Goal: Task Accomplishment & Management: Manage account settings

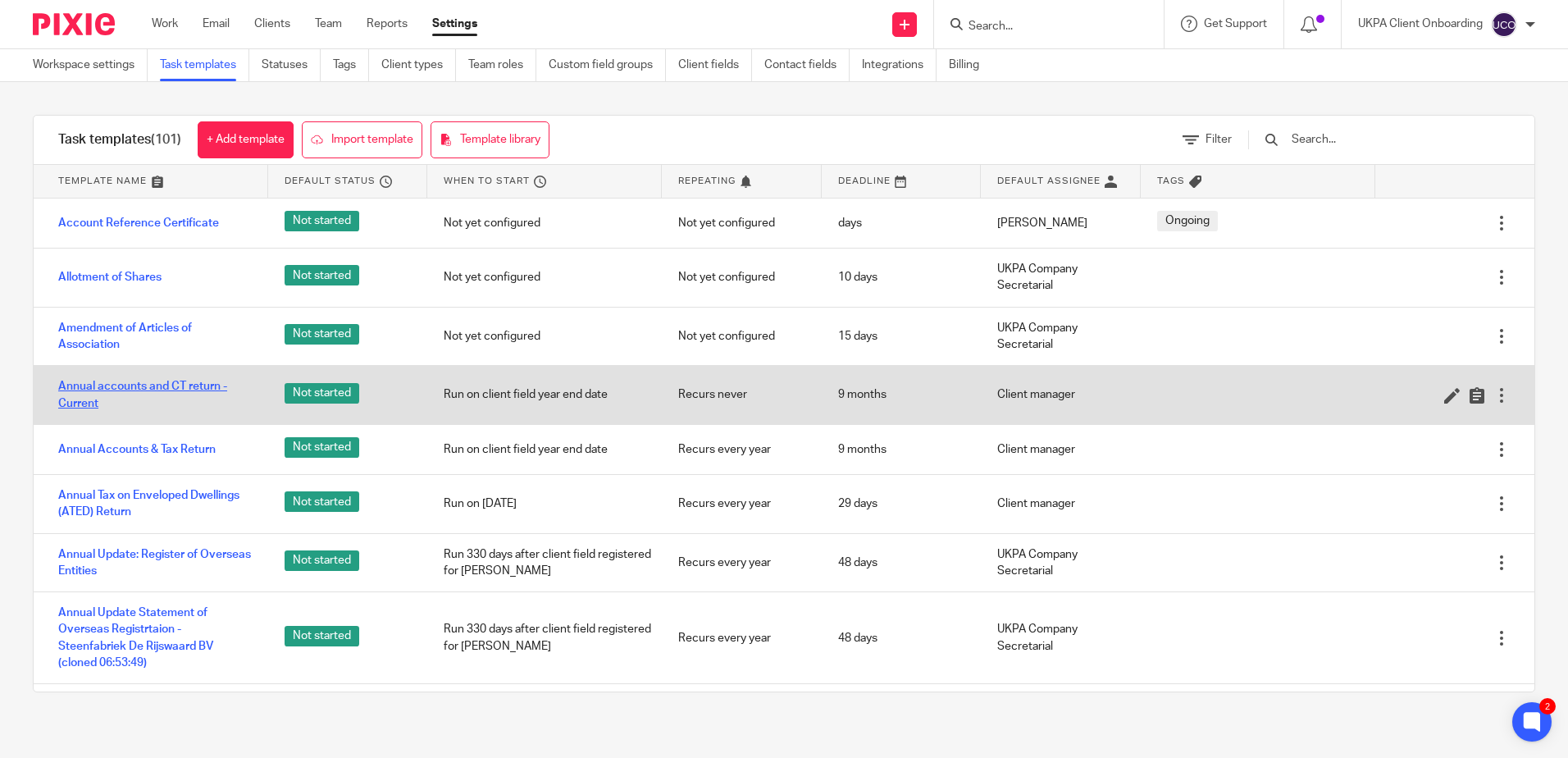
click at [155, 392] on link "Annual accounts and CT return - Current" at bounding box center [155, 396] width 193 height 34
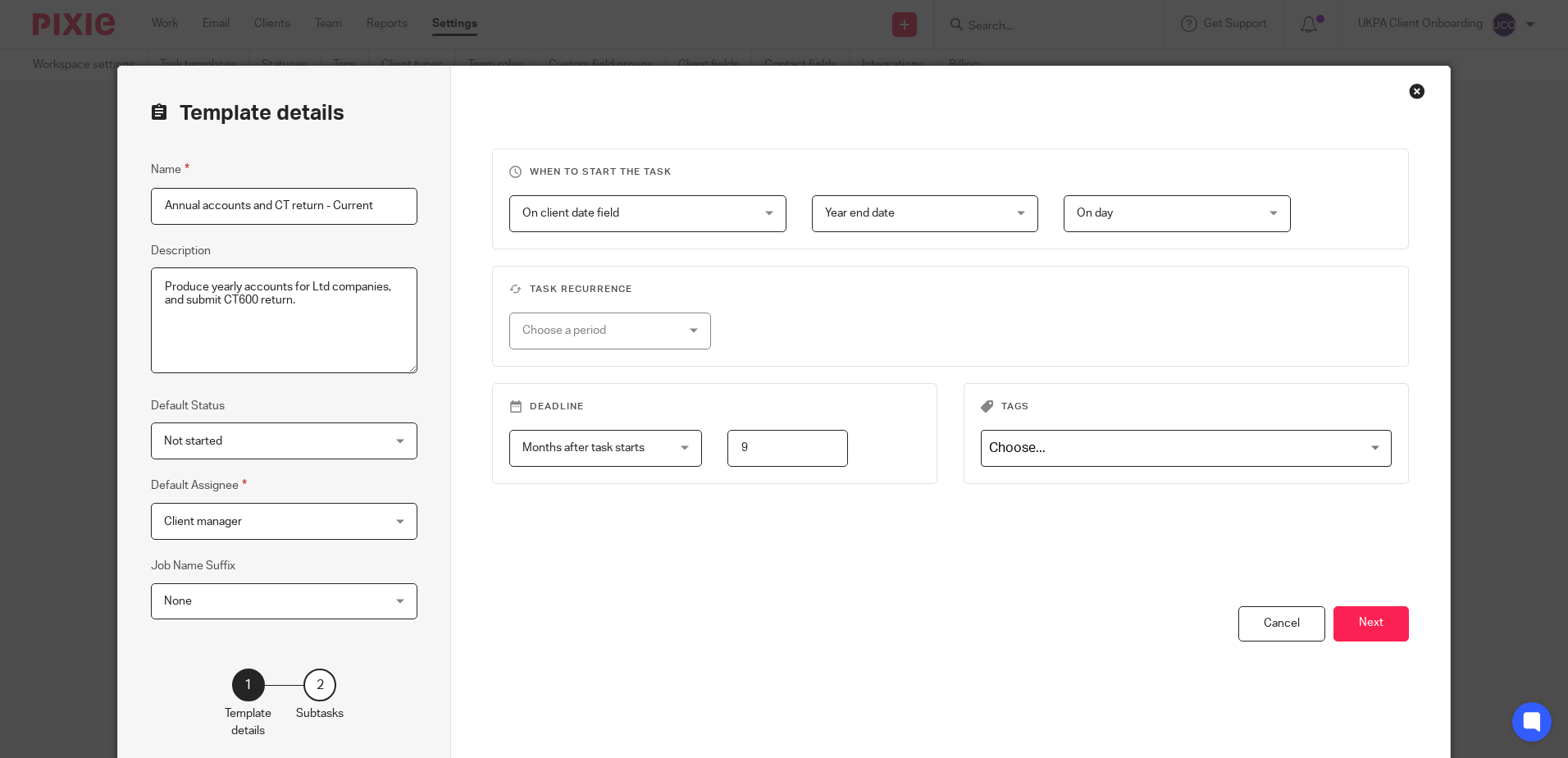
click at [374, 217] on input "Annual accounts and CT return - Current" at bounding box center [284, 206] width 267 height 37
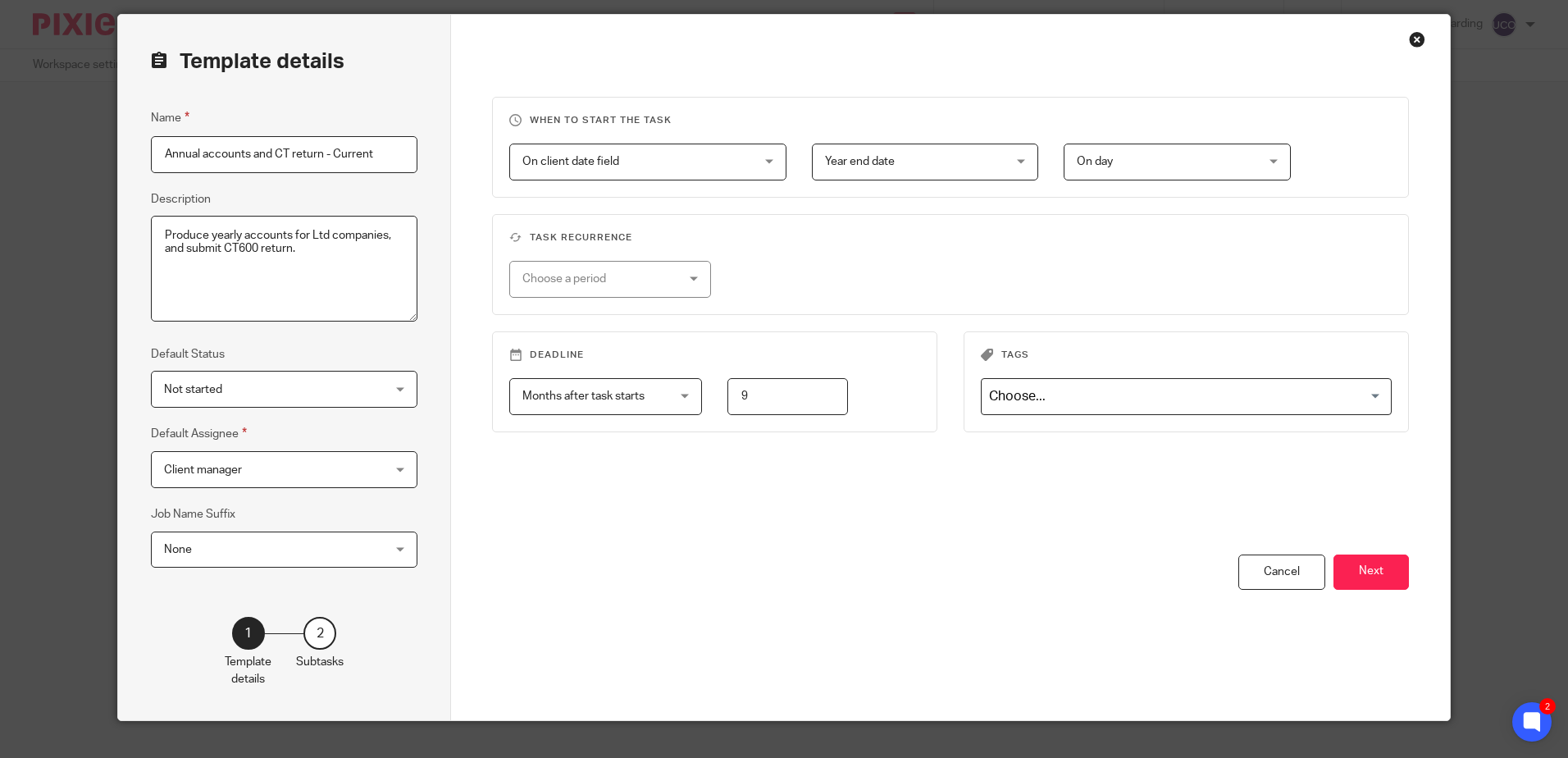
scroll to position [81, 0]
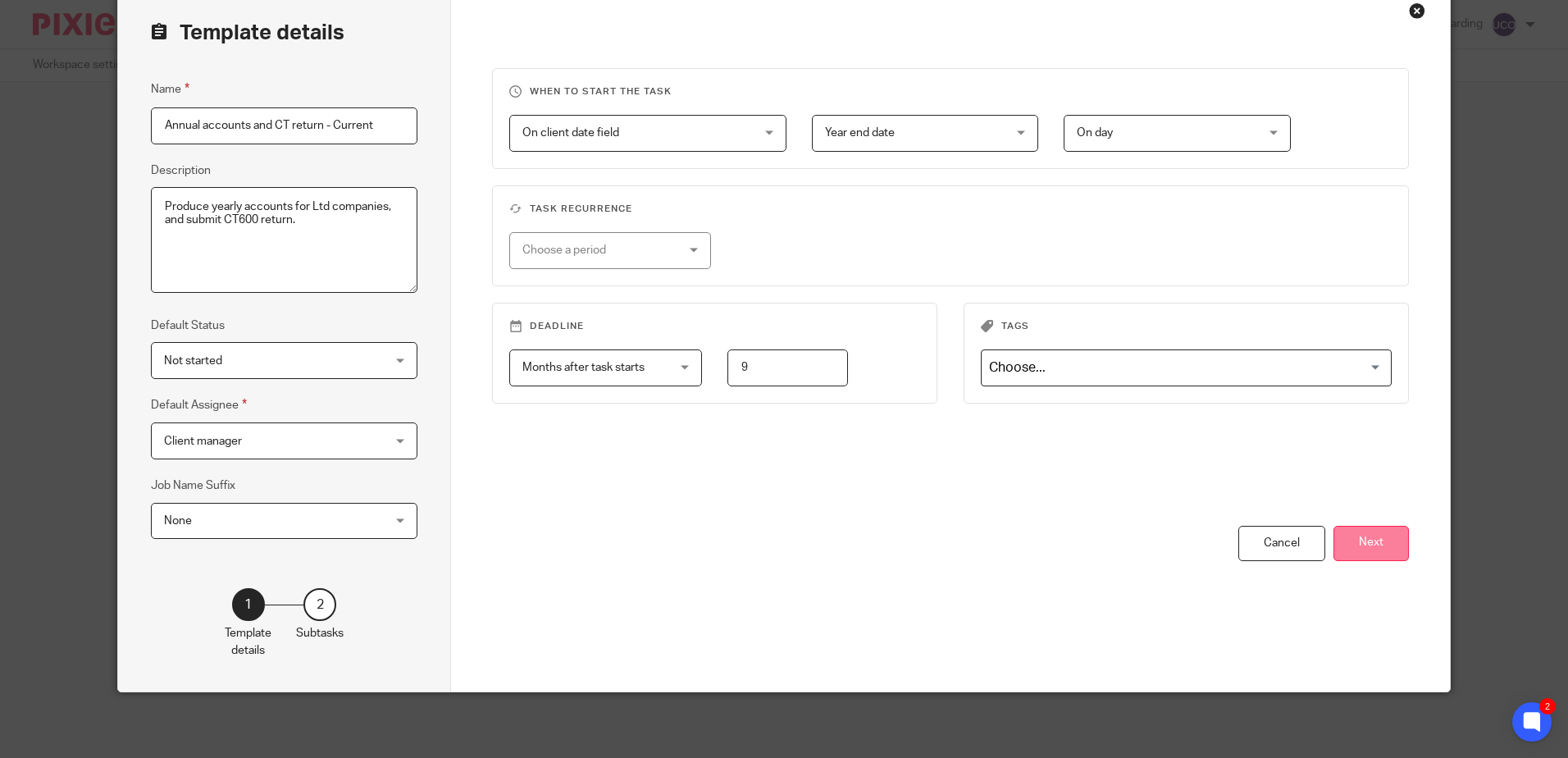
click at [1377, 546] on button "Next" at bounding box center [1371, 543] width 75 height 35
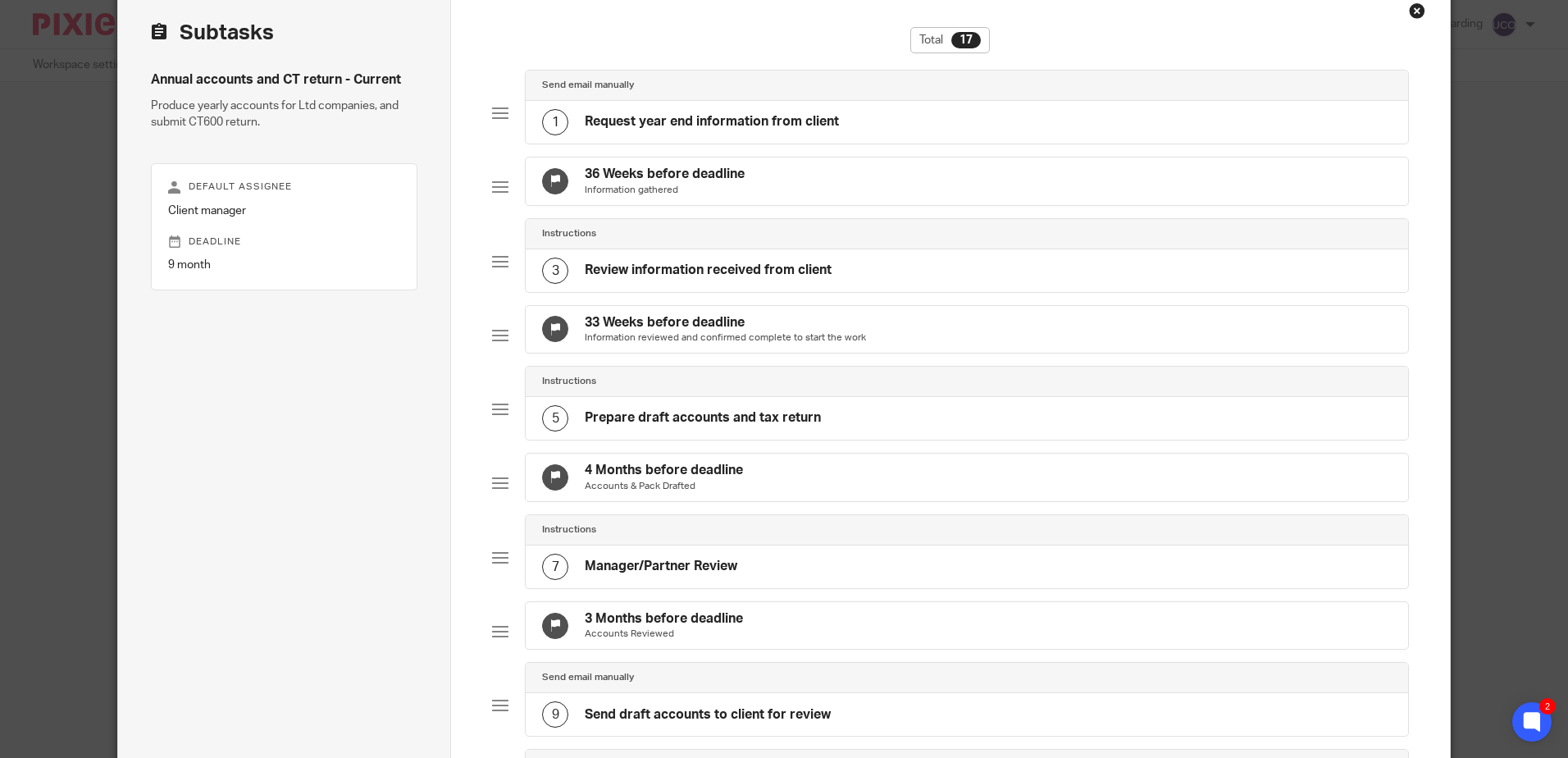
click at [870, 123] on div "1 Request year end information from client" at bounding box center [967, 123] width 882 height 43
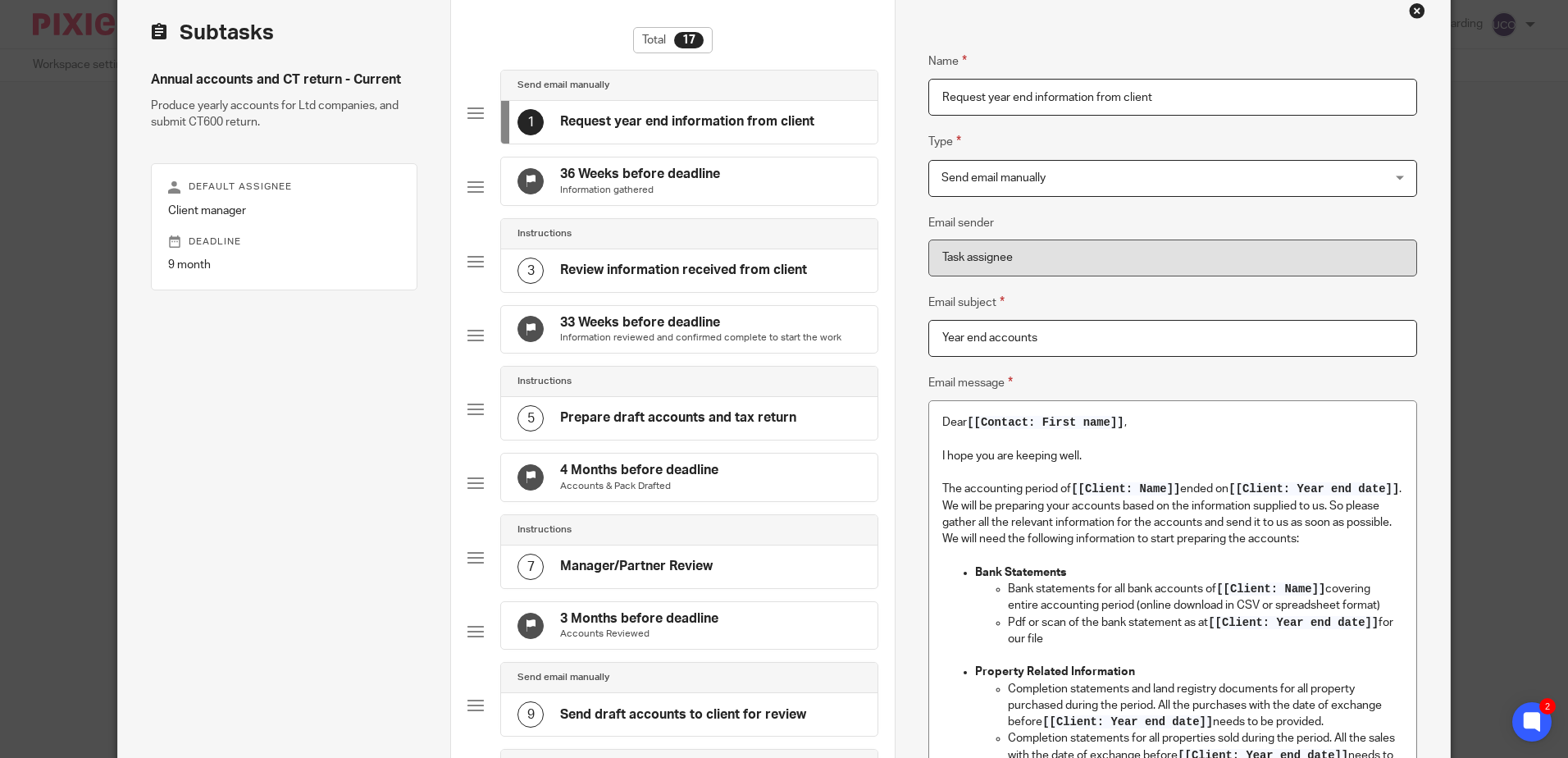
click at [641, 279] on h4 "Review information received from client" at bounding box center [683, 270] width 247 height 17
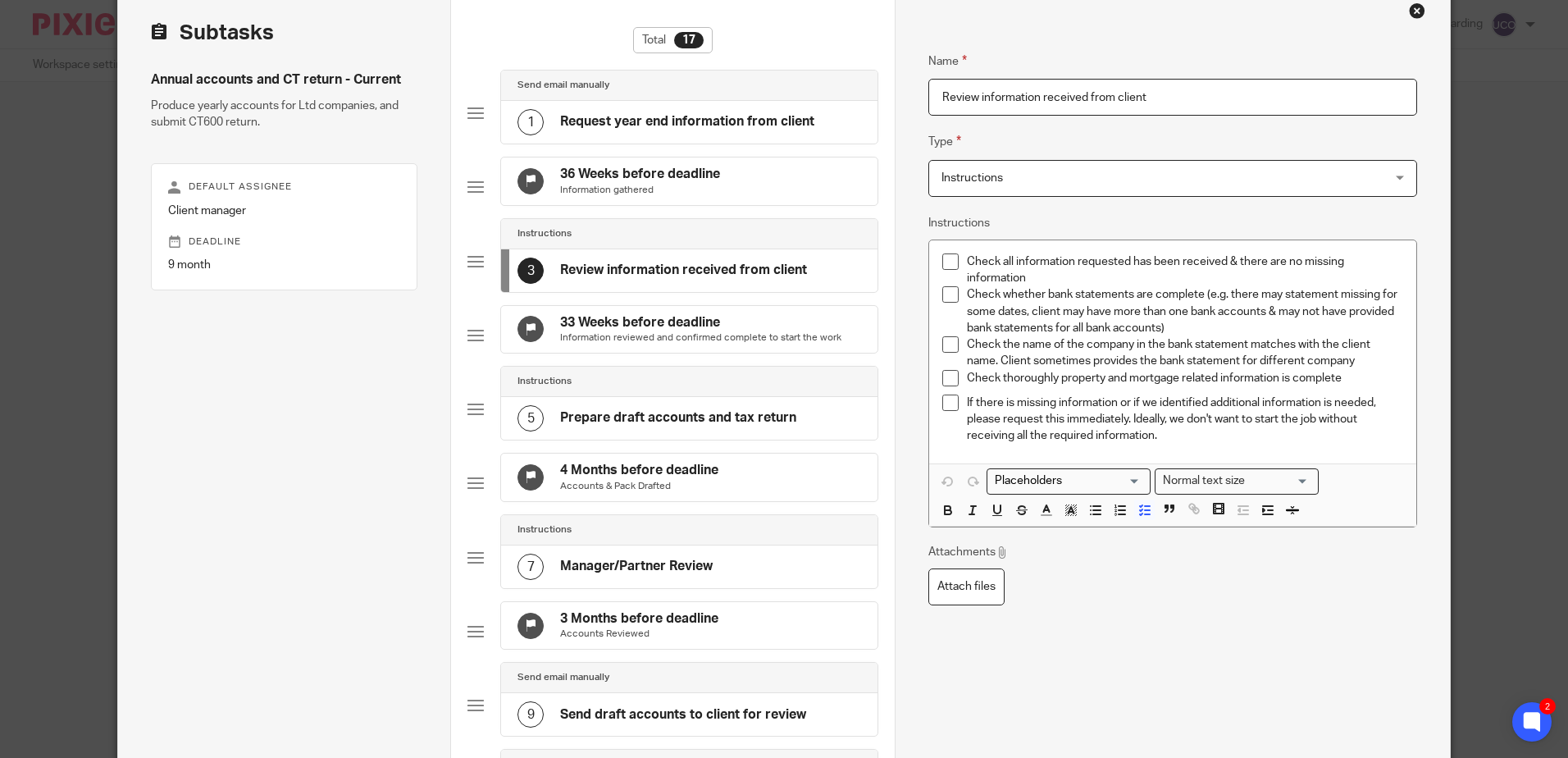
click at [688, 431] on div "5 Prepare draft accounts and tax return" at bounding box center [657, 418] width 279 height 26
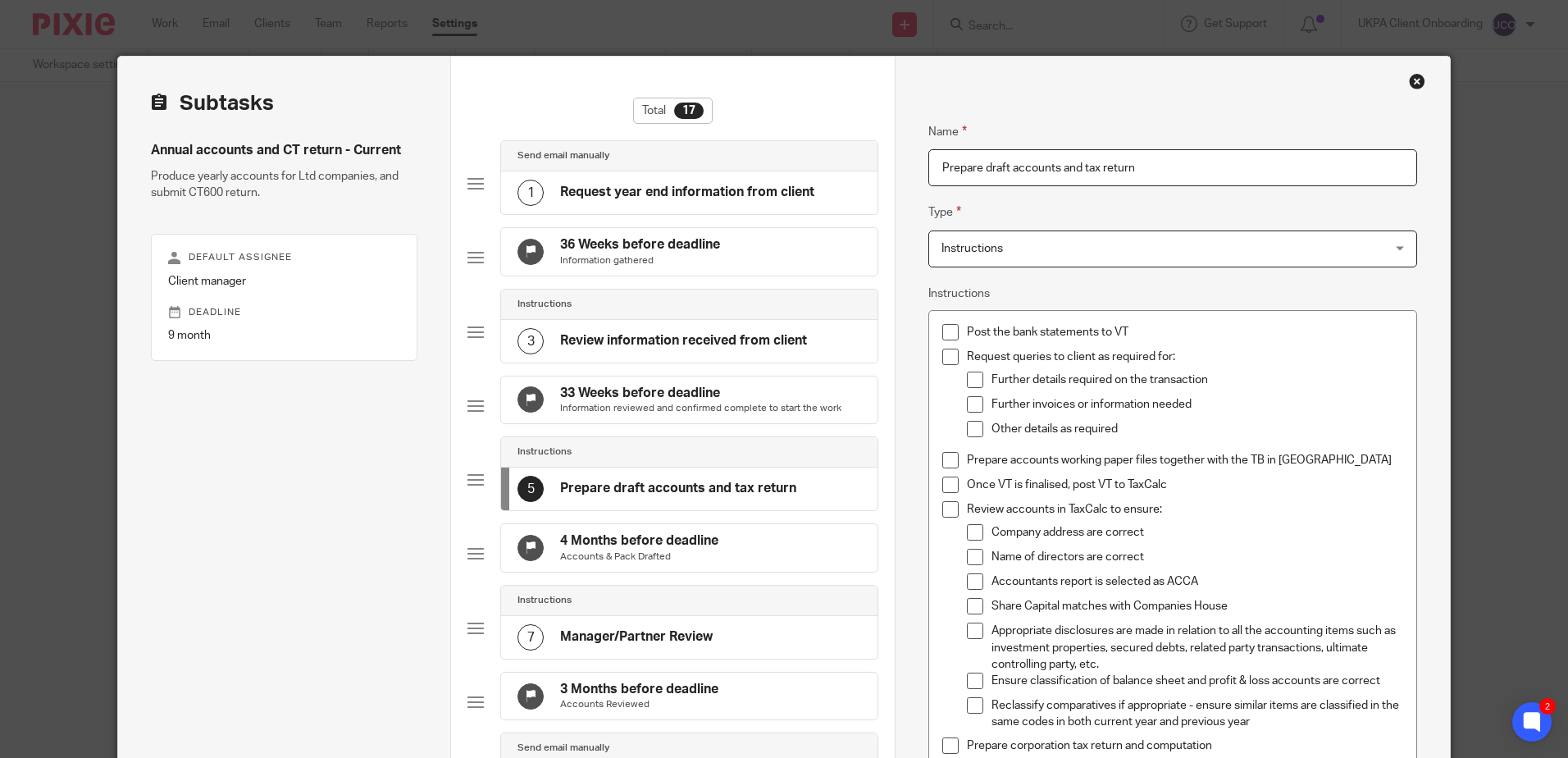
scroll to position [0, 0]
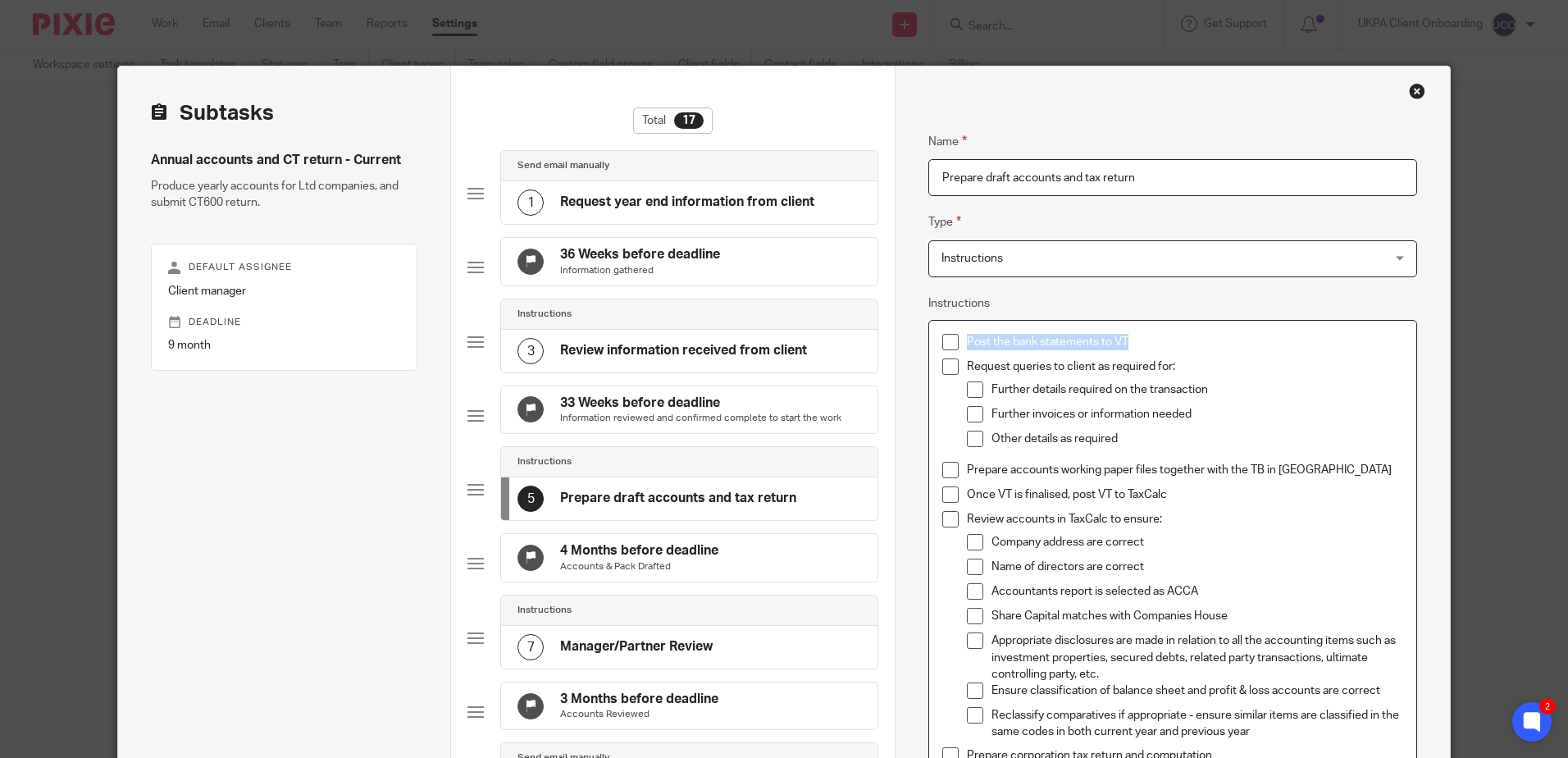
drag, startPoint x: 1132, startPoint y: 339, endPoint x: 954, endPoint y: 351, distance: 178.4
click at [954, 351] on li "Post the bank statements to VT" at bounding box center [1173, 346] width 460 height 25
copy p "Post the bank statements to VT"
drag, startPoint x: 1192, startPoint y: 364, endPoint x: 951, endPoint y: 370, distance: 241.1
click at [951, 370] on li "Request queries to client as required for: Further details required on the tran…" at bounding box center [1173, 411] width 460 height 104
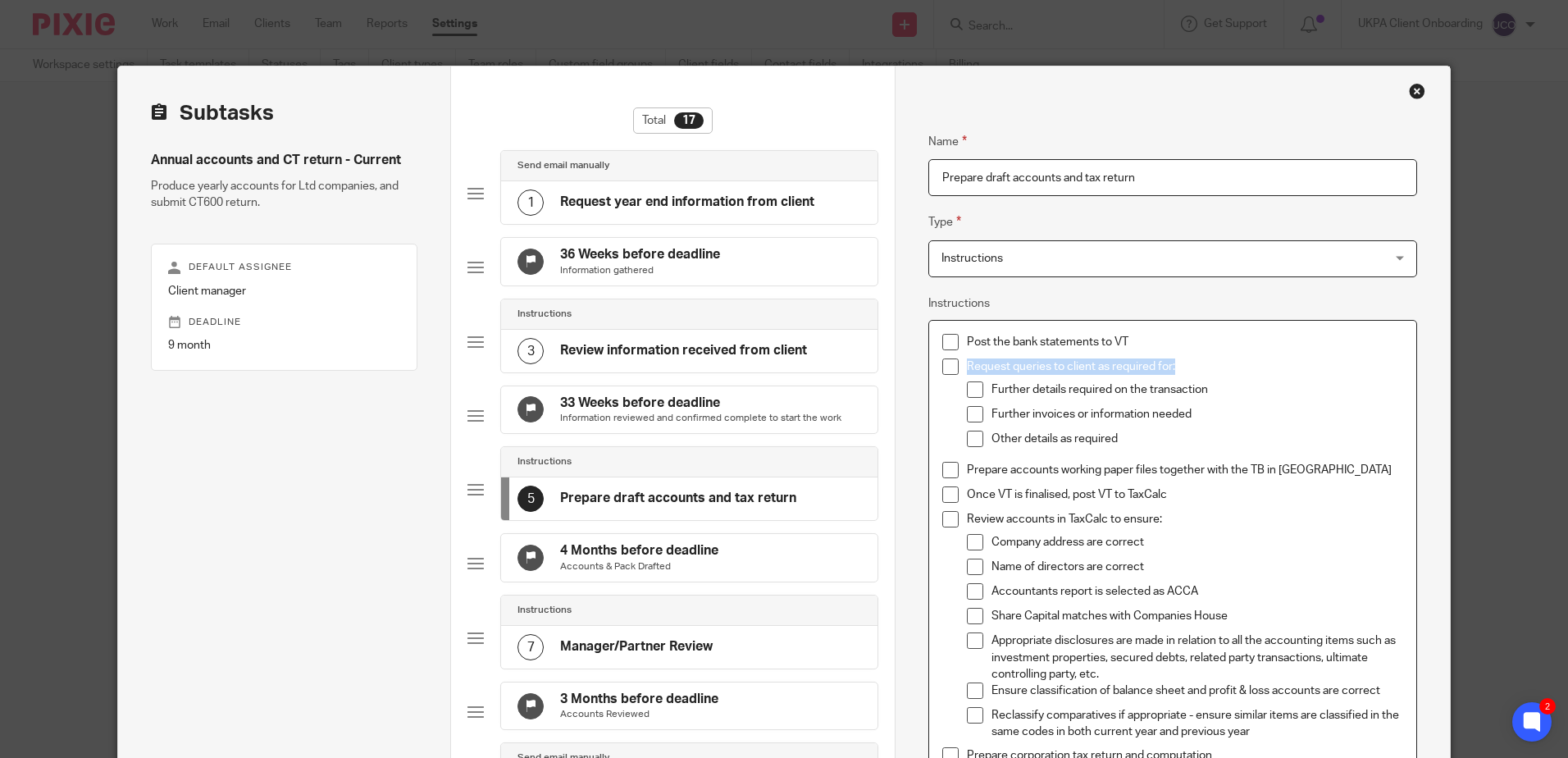
copy p "Request queries to client as required for:"
drag, startPoint x: 1212, startPoint y: 391, endPoint x: 958, endPoint y: 399, distance: 254.1
click at [981, 391] on li "Further details required on the transaction" at bounding box center [1184, 394] width 436 height 25
copy p "Further details required on the transaction"
drag, startPoint x: 1189, startPoint y: 412, endPoint x: 986, endPoint y: 414, distance: 203.0
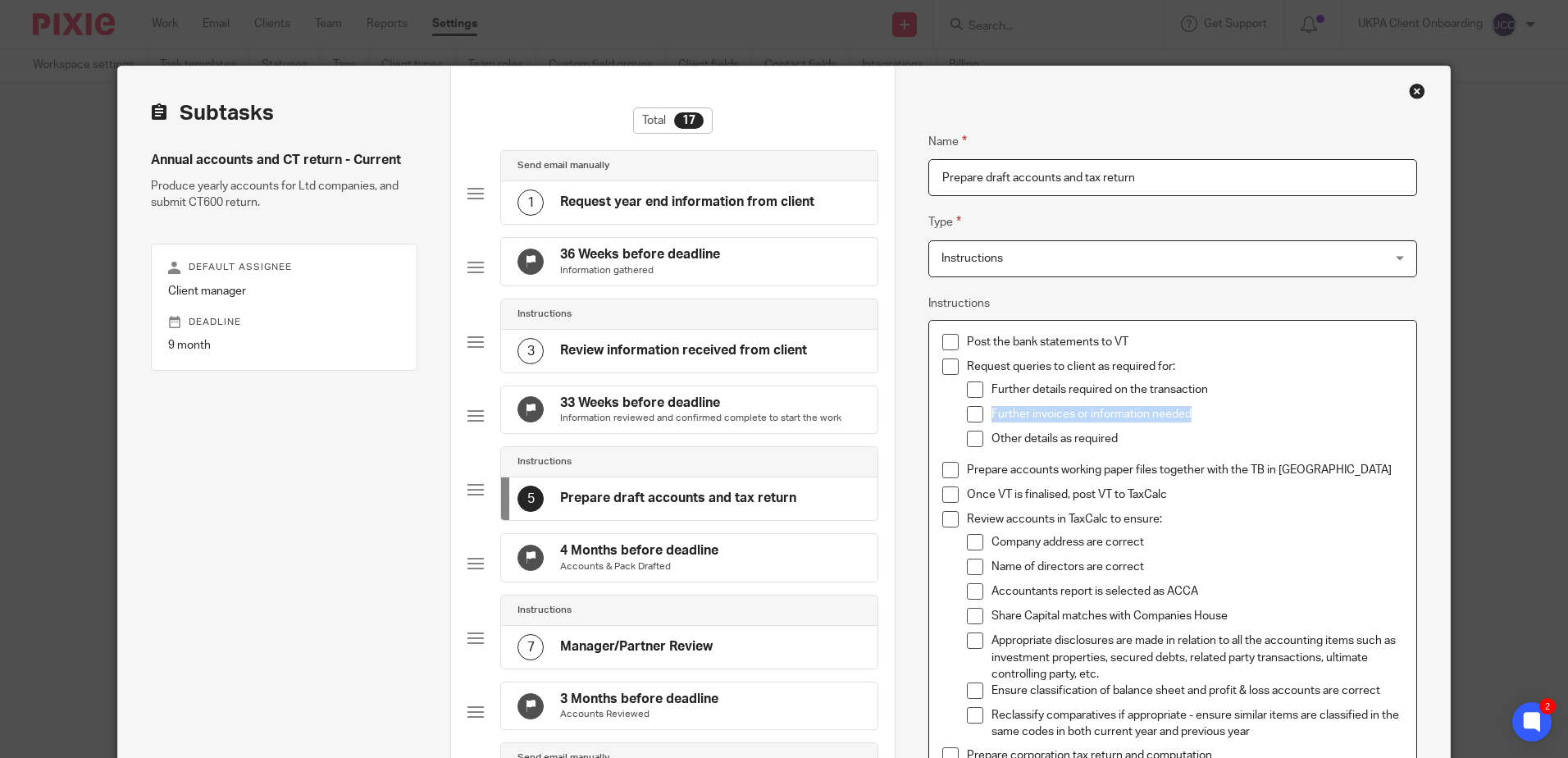
click at [992, 414] on p "Further invoices or information needed" at bounding box center [1197, 414] width 411 height 16
copy p "Further invoices or information needed"
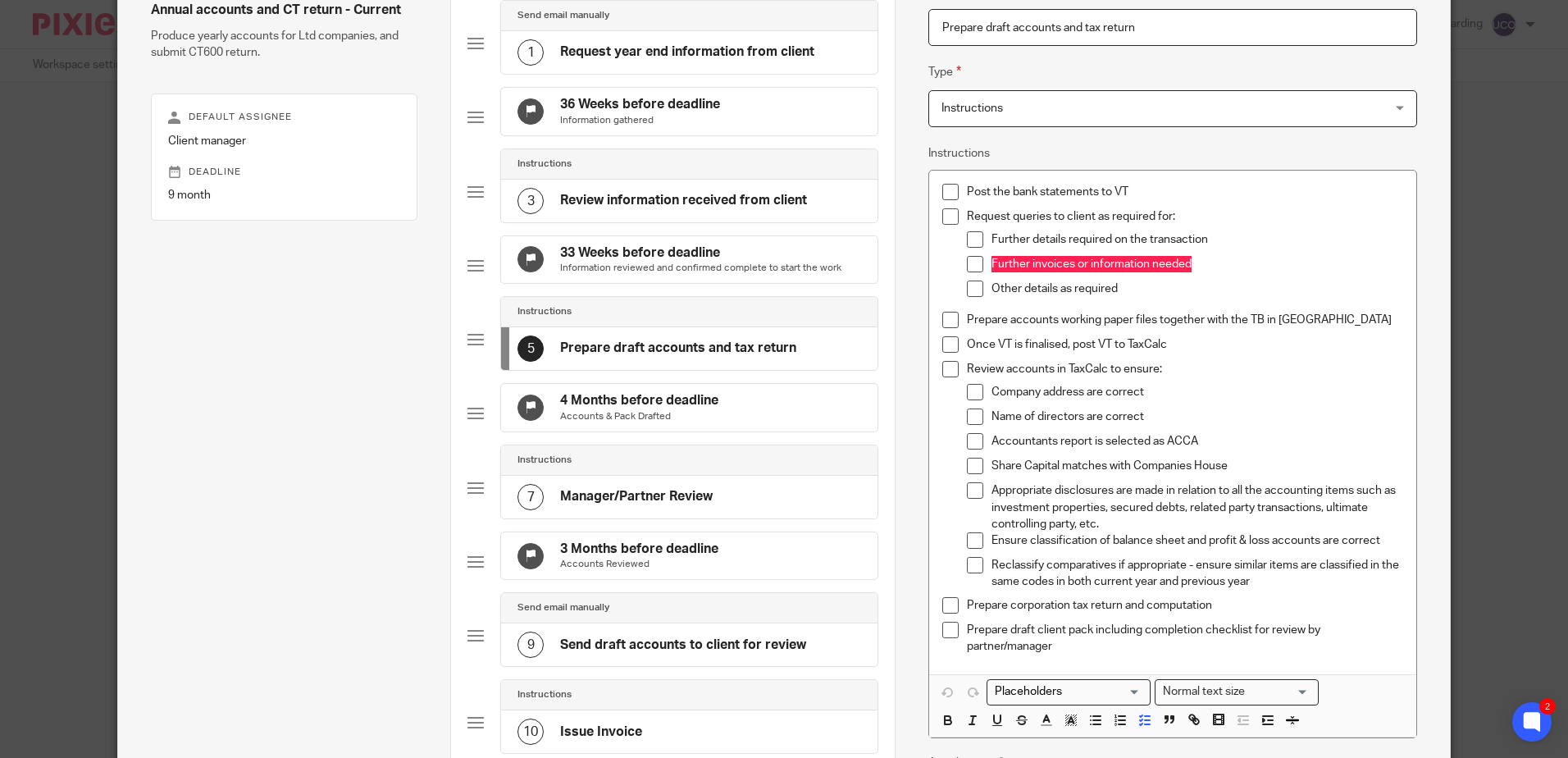
scroll to position [164, 0]
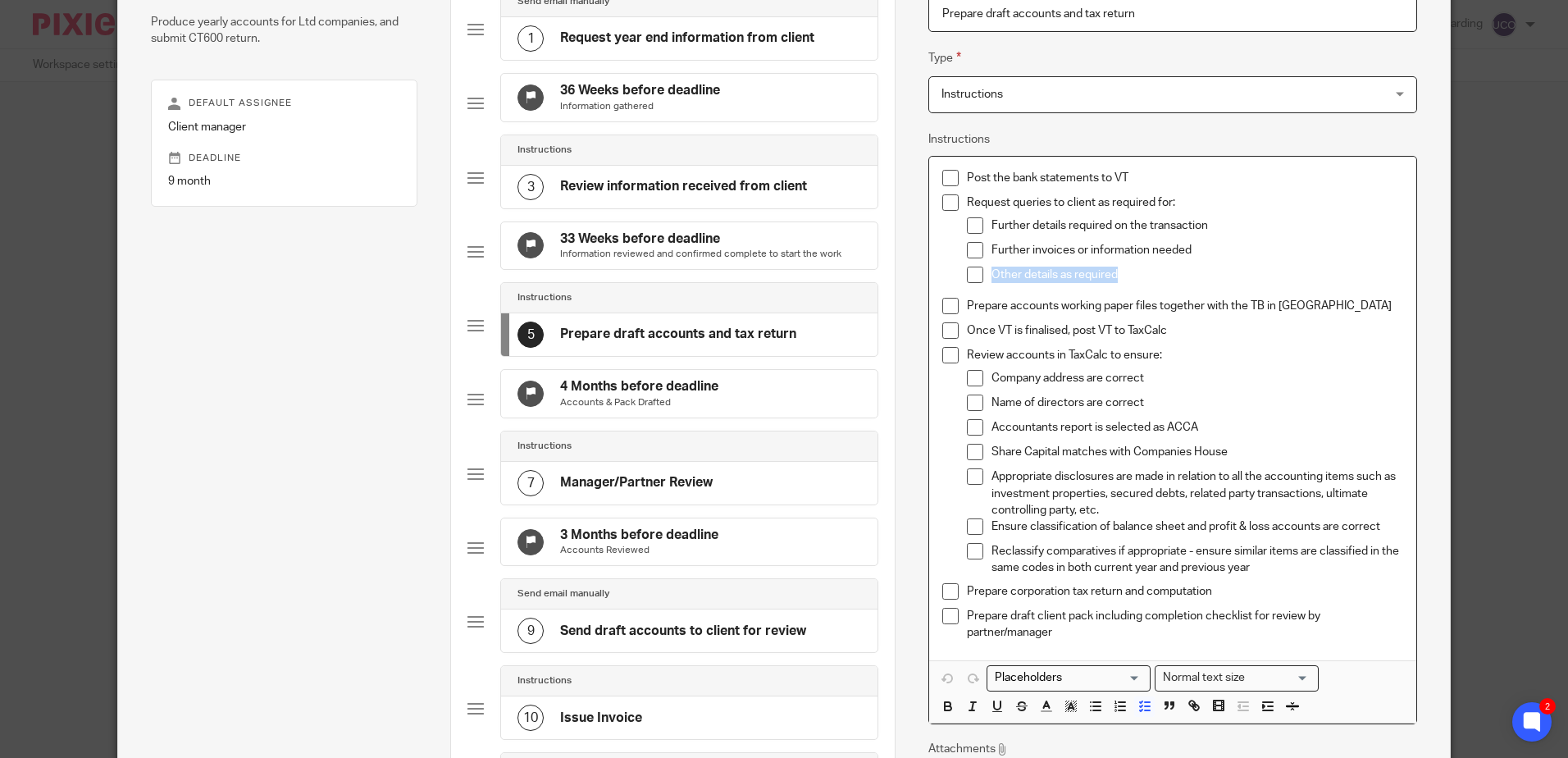
drag, startPoint x: 1067, startPoint y: 267, endPoint x: 968, endPoint y: 267, distance: 99.0
click at [968, 267] on li "Other details as required" at bounding box center [1184, 279] width 436 height 25
copy p "Other details as required"
drag, startPoint x: 1293, startPoint y: 304, endPoint x: 941, endPoint y: 304, distance: 352.0
click at [943, 304] on li "Prepare accounts working paper files together with the TB in [GEOGRAPHIC_DATA]" at bounding box center [1173, 311] width 460 height 25
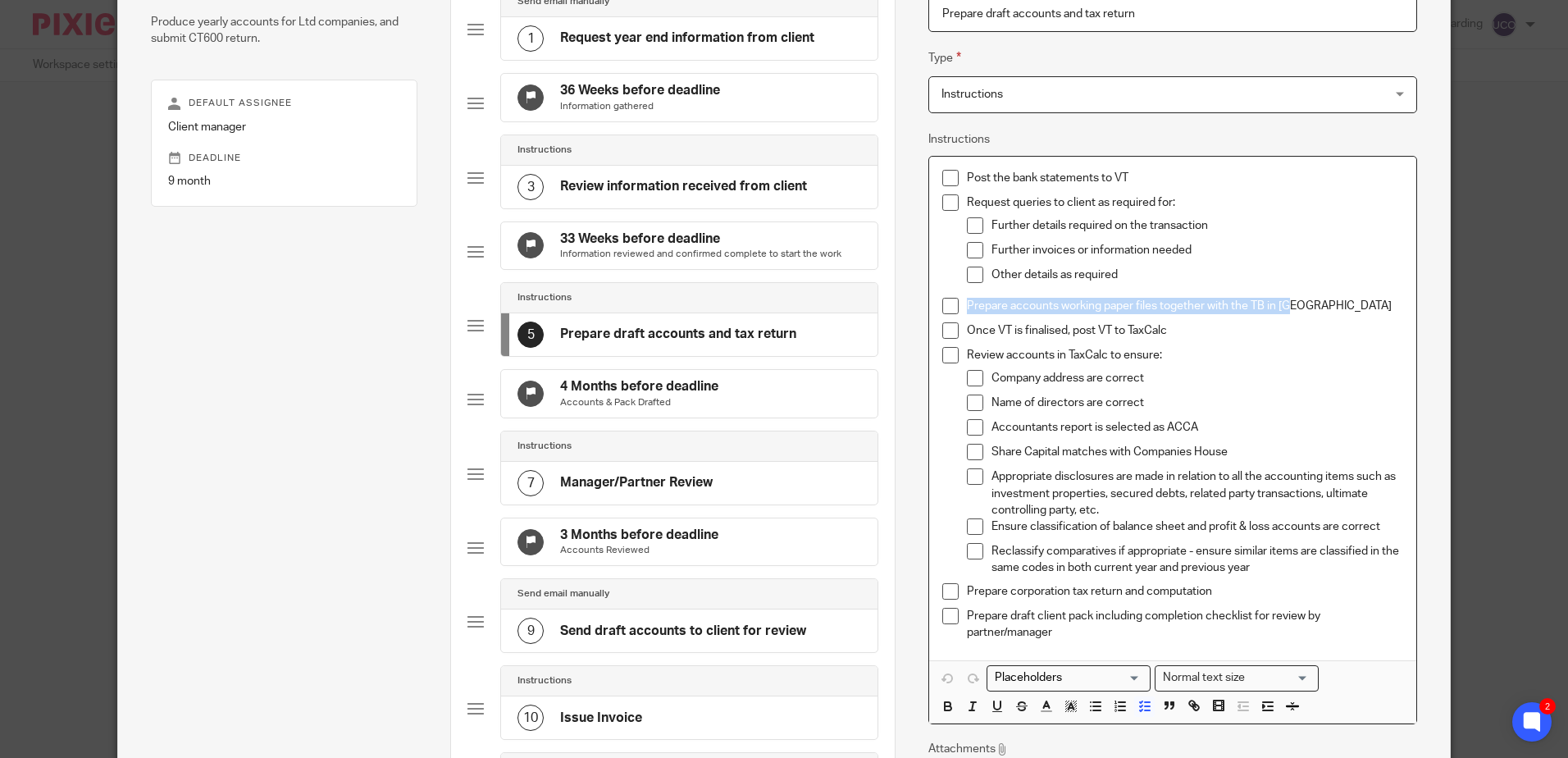
copy p "Prepare accounts working paper files together with the TB in [GEOGRAPHIC_DATA]"
drag, startPoint x: 1170, startPoint y: 332, endPoint x: 963, endPoint y: 327, distance: 207.1
click at [967, 327] on p "Once VT is finalised, post VT to TaxCalc" at bounding box center [1184, 330] width 436 height 16
copy p "Once VT is finalised, post VT to TaxCalc"
drag, startPoint x: 1160, startPoint y: 353, endPoint x: 956, endPoint y: 358, distance: 204.1
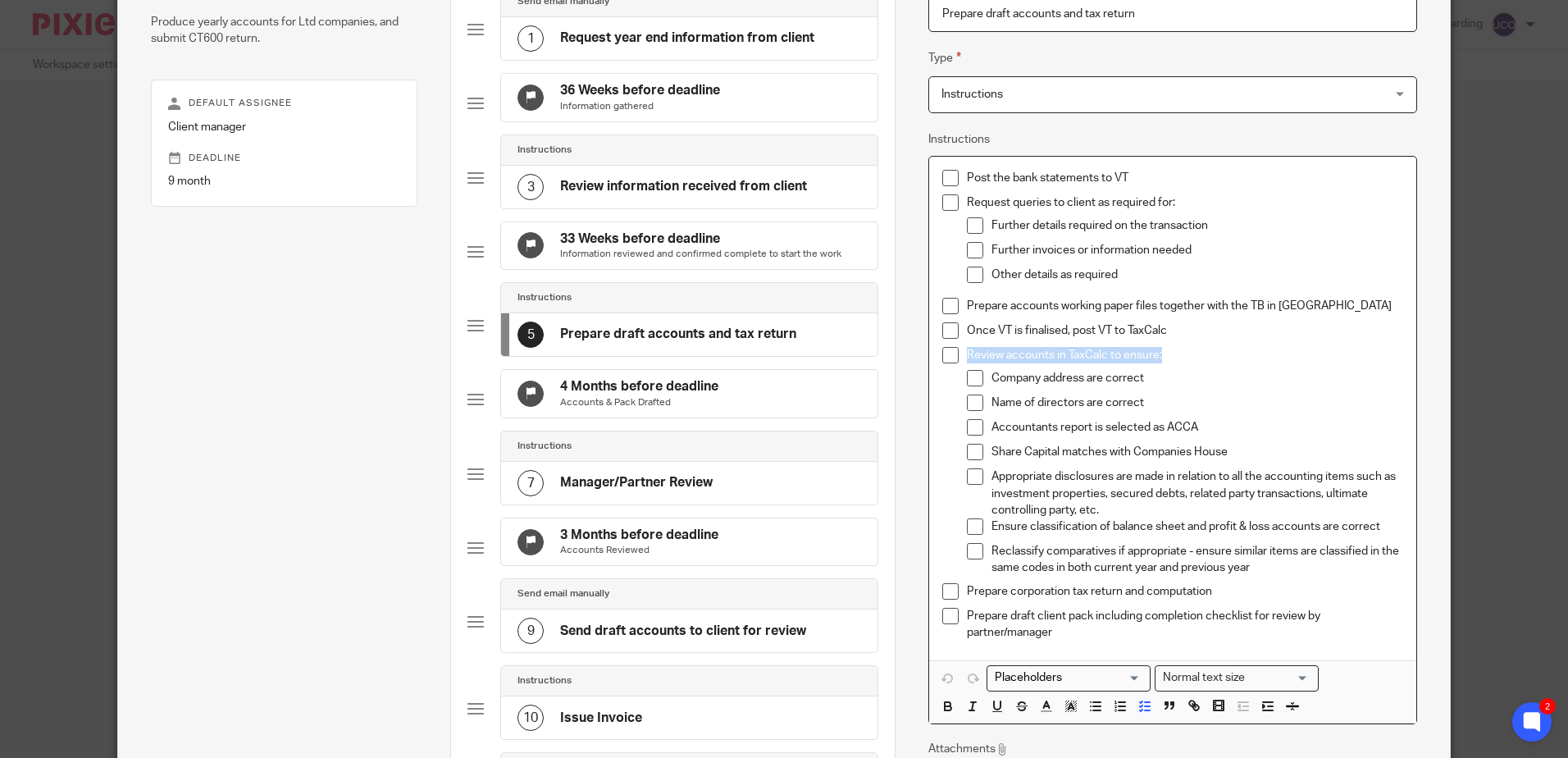
click at [956, 358] on li "Review accounts in TaxCalc to ensure: Company address are correct Name of direc…" at bounding box center [1173, 465] width 460 height 236
copy p "Review accounts in TaxCalc to ensure:"
drag, startPoint x: 1158, startPoint y: 380, endPoint x: 986, endPoint y: 377, distance: 172.0
click at [992, 377] on p "Company address are correct" at bounding box center [1197, 379] width 411 height 16
copy p "Company address are correct"
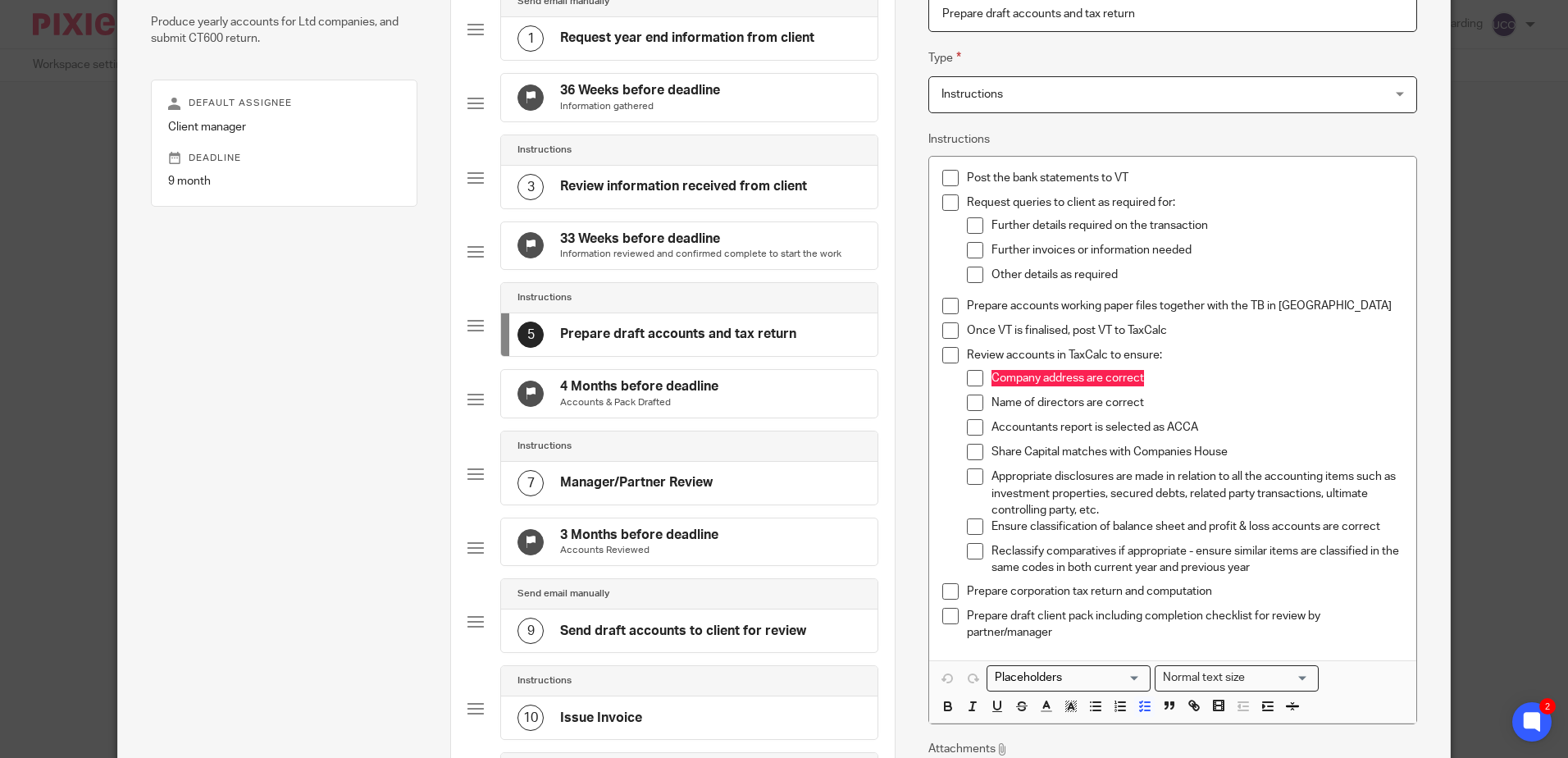
scroll to position [328, 0]
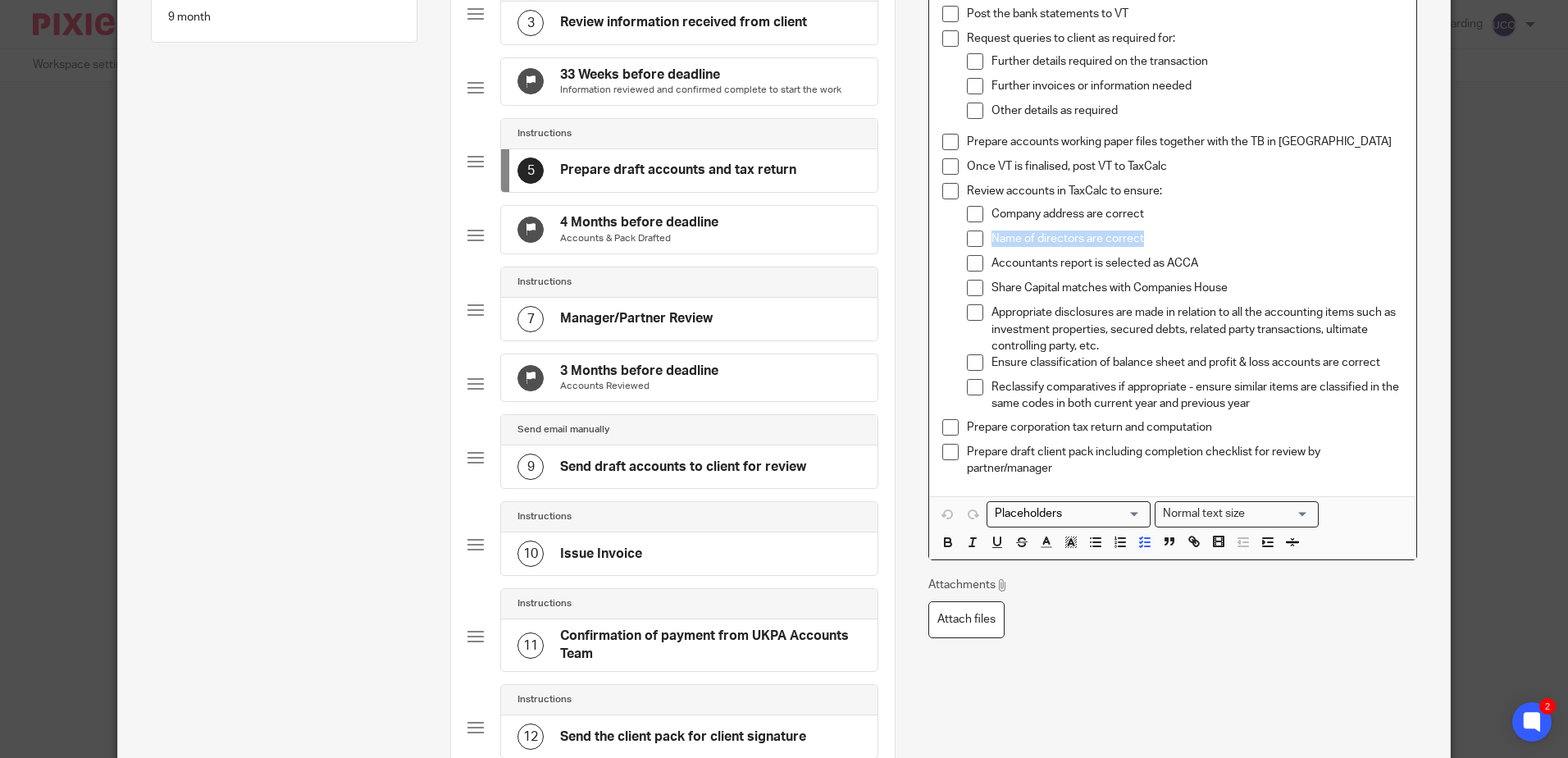
drag, startPoint x: 1129, startPoint y: 234, endPoint x: 987, endPoint y: 244, distance: 142.4
click at [992, 244] on p "Name of directors are correct" at bounding box center [1197, 239] width 411 height 16
copy p "Name of directors are correct"
drag, startPoint x: 1204, startPoint y: 268, endPoint x: 968, endPoint y: 267, distance: 236.0
click at [968, 267] on li "Accountants report is selected as ACCA" at bounding box center [1184, 268] width 436 height 25
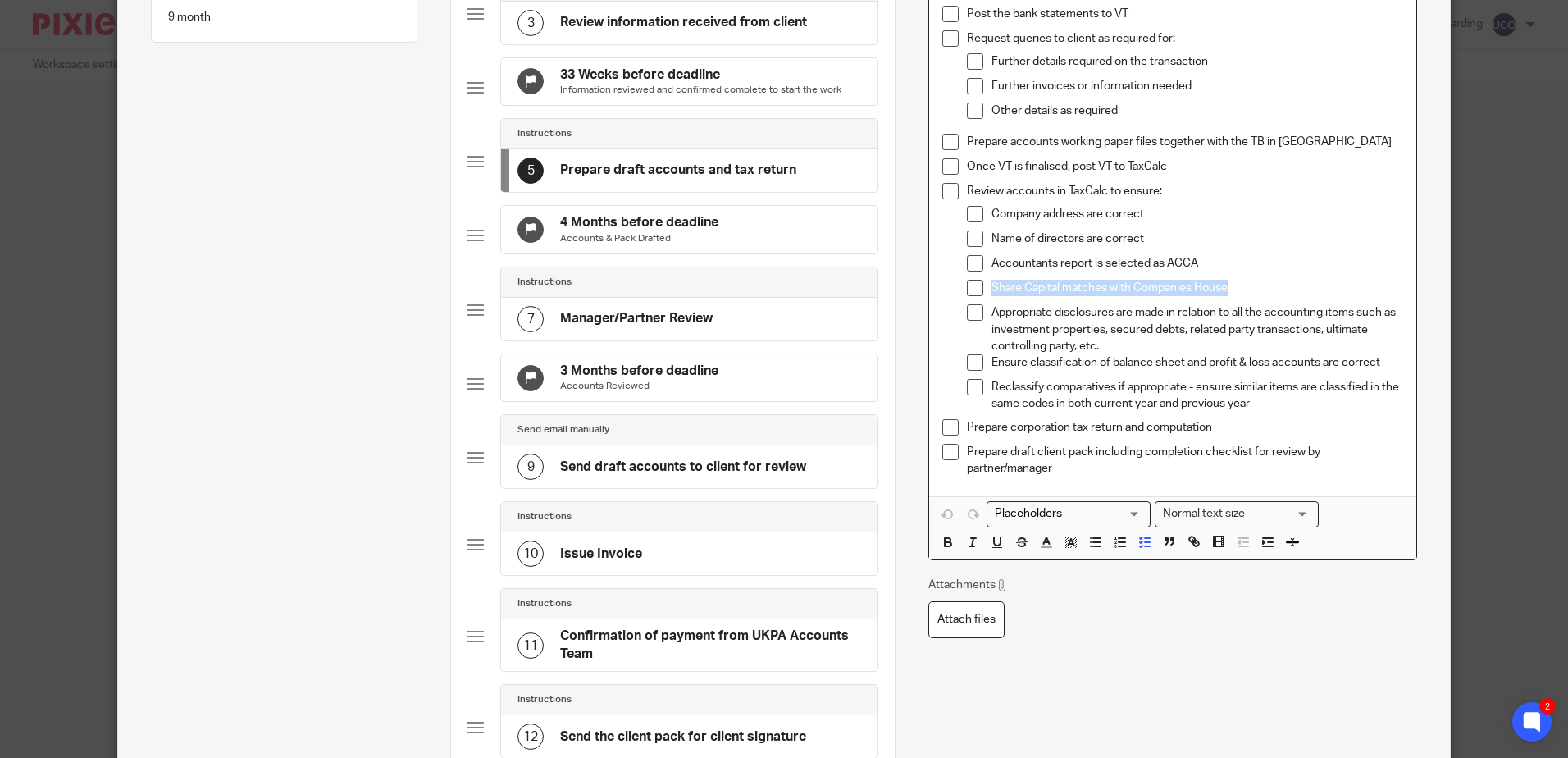
drag, startPoint x: 1234, startPoint y: 285, endPoint x: 985, endPoint y: 285, distance: 249.0
click at [985, 285] on li "Share Capital matches with Companies House" at bounding box center [1184, 293] width 436 height 25
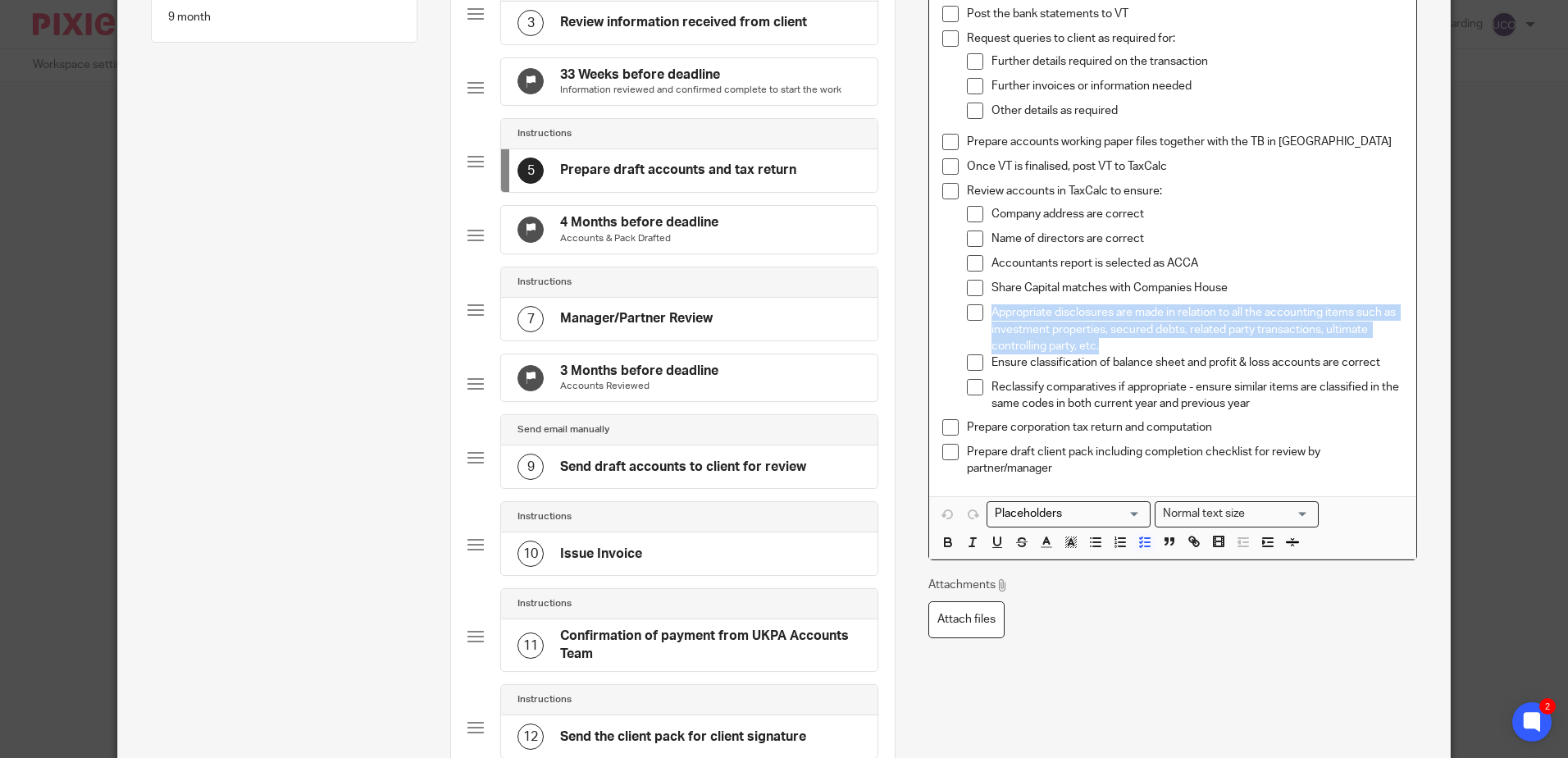
drag, startPoint x: 1105, startPoint y: 340, endPoint x: 972, endPoint y: 319, distance: 134.6
click at [972, 319] on li "Appropriate disclosures are made in relation to all the accounting items such a…" at bounding box center [1184, 329] width 436 height 50
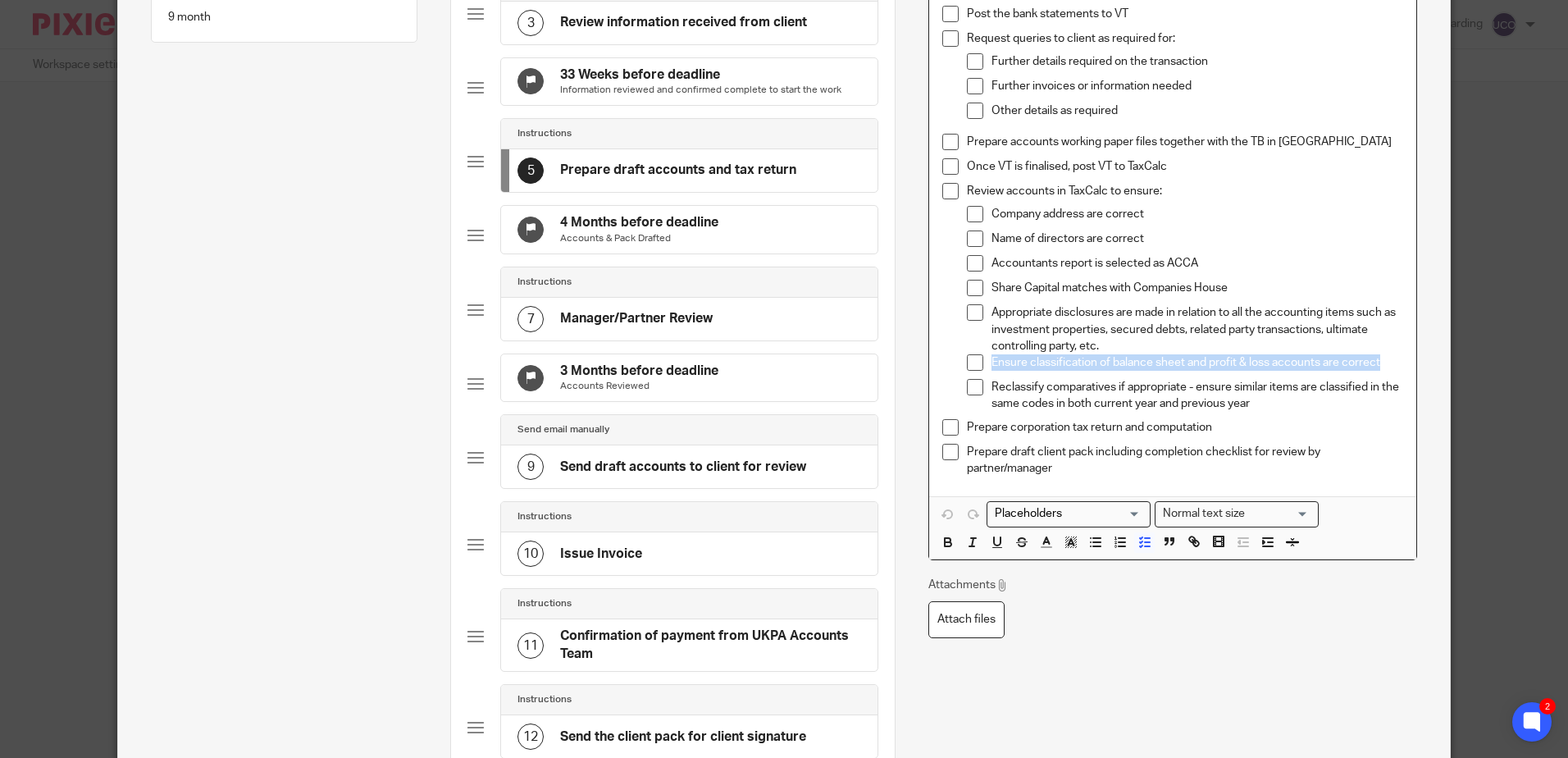
drag, startPoint x: 1390, startPoint y: 362, endPoint x: 964, endPoint y: 358, distance: 426.0
click at [967, 358] on li "Ensure classification of balance sheet and profit & loss accounts are correct" at bounding box center [1184, 367] width 436 height 25
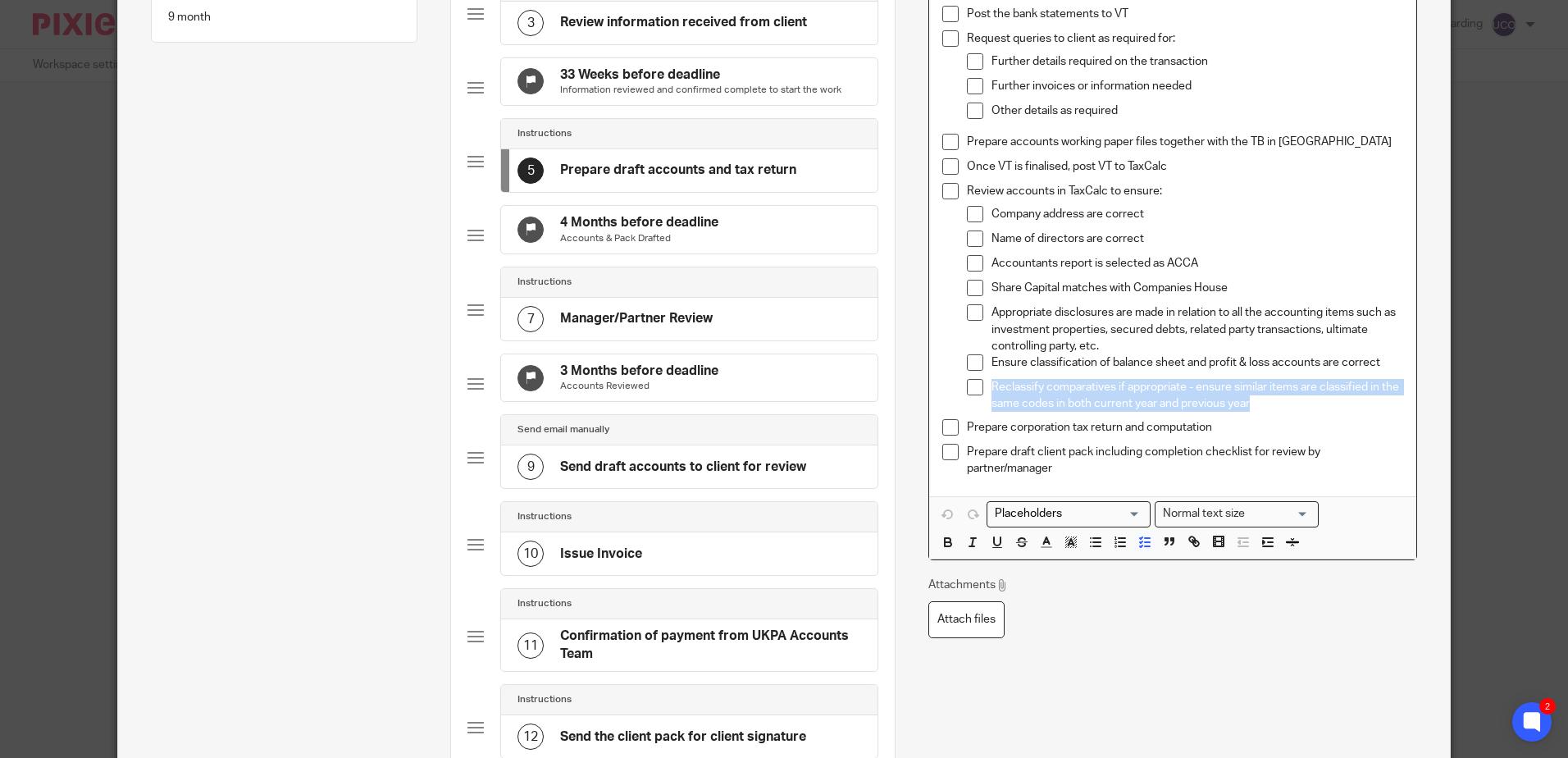
drag, startPoint x: 1278, startPoint y: 406, endPoint x: 983, endPoint y: 391, distance: 295.4
click at [983, 391] on li "Reclassify comparatives if appropriate - ensure similar items are classified in…" at bounding box center [1184, 396] width 436 height 34
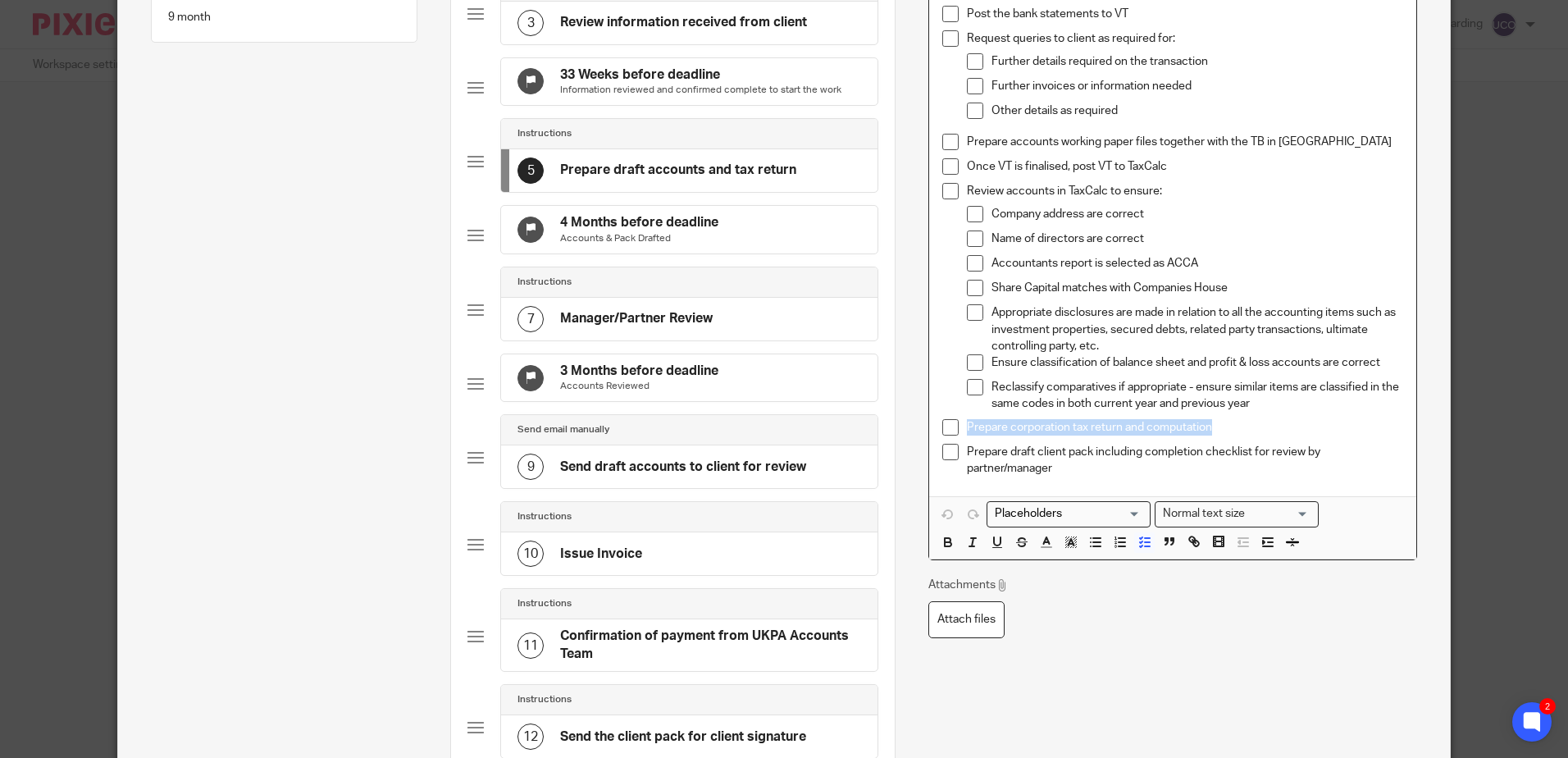
drag, startPoint x: 1234, startPoint y: 423, endPoint x: 955, endPoint y: 419, distance: 279.0
click at [955, 420] on li "Prepare corporation tax return and computation" at bounding box center [1173, 432] width 460 height 25
drag, startPoint x: 1056, startPoint y: 468, endPoint x: 962, endPoint y: 441, distance: 97.8
click at [962, 441] on ul "Post the bank statements to VT Request queries to client as required for: Furth…" at bounding box center [1173, 241] width 460 height 471
click at [1058, 469] on p "Prepare draft client pack including completion checklist for review by partner/…" at bounding box center [1184, 461] width 436 height 34
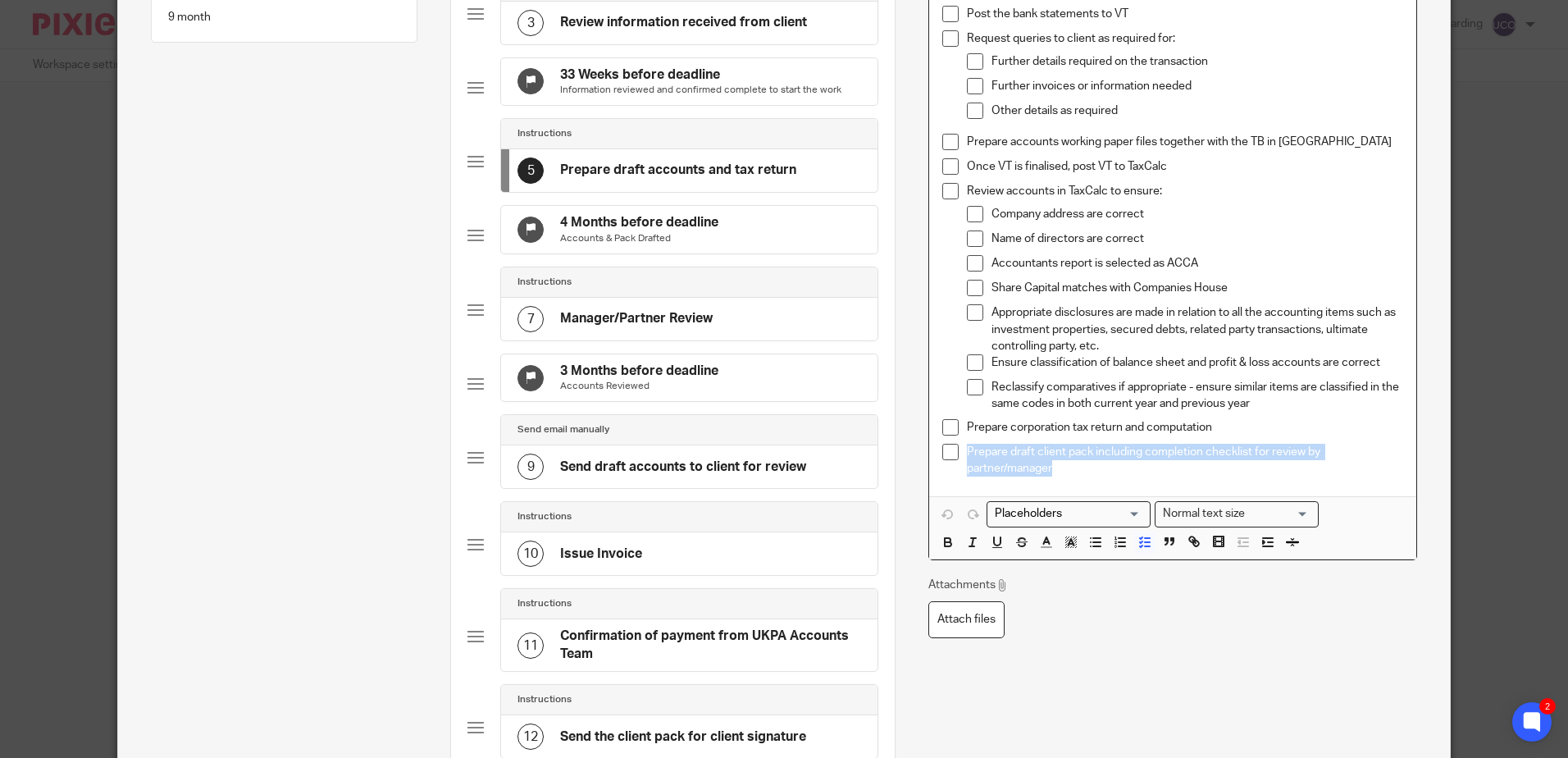
drag, startPoint x: 1061, startPoint y: 473, endPoint x: 964, endPoint y: 448, distance: 100.2
click at [967, 448] on p "Prepare draft client pack including completion checklist for review by partner/…" at bounding box center [1184, 461] width 436 height 34
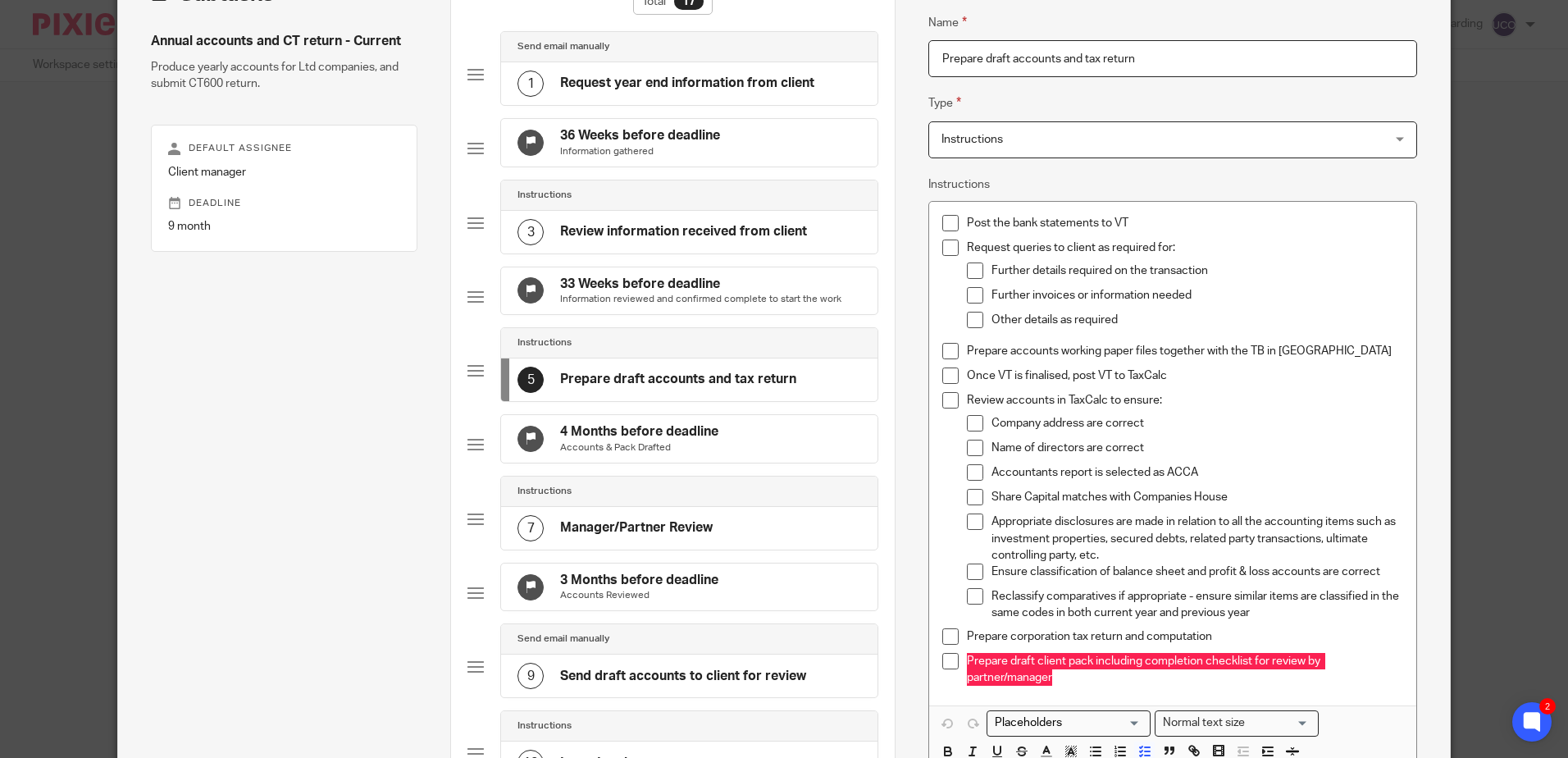
scroll to position [0, 0]
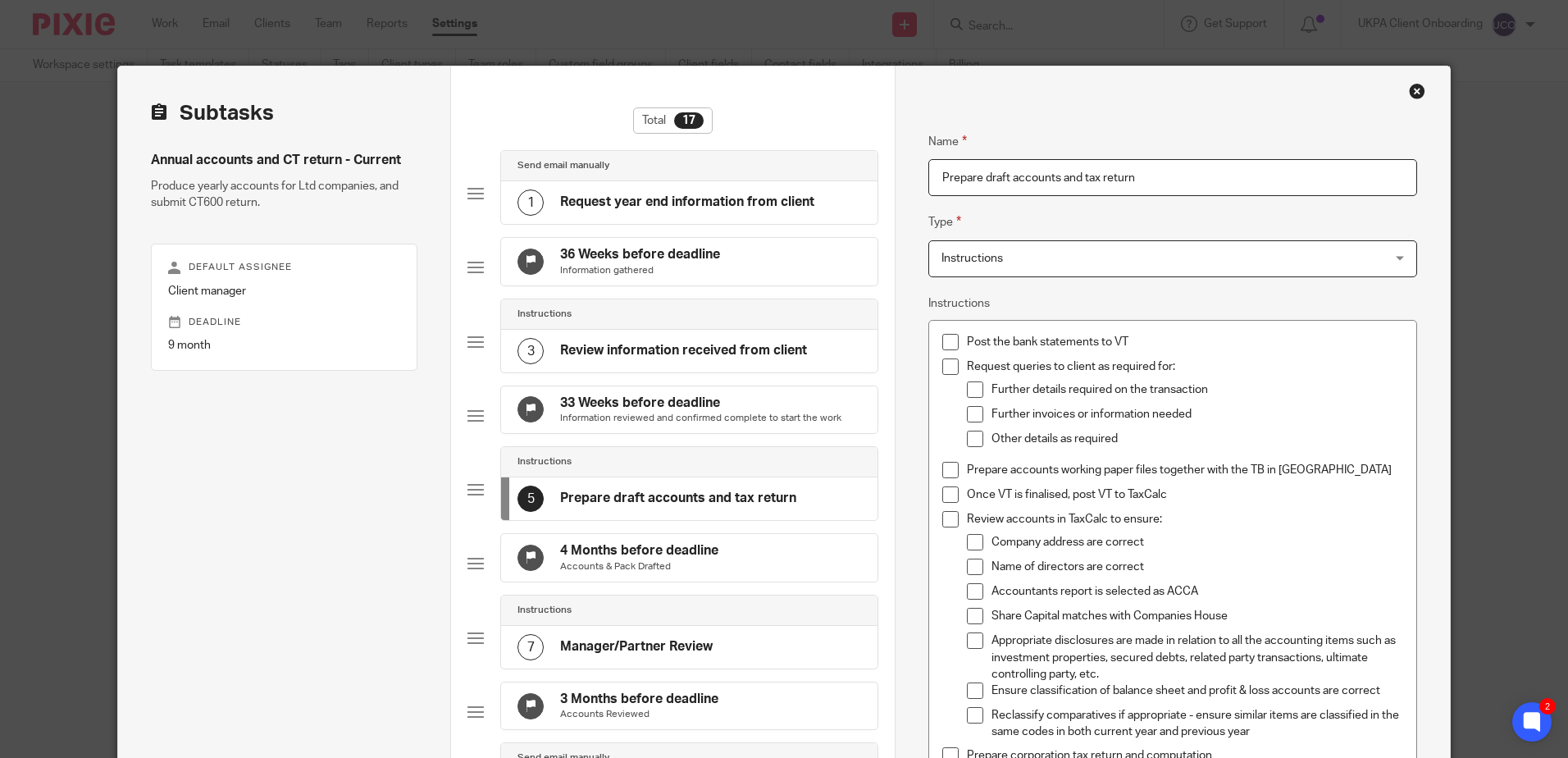
drag, startPoint x: 1143, startPoint y: 171, endPoint x: 886, endPoint y: 168, distance: 257.0
click at [1162, 176] on input "Prepare draft accounts and tax return" at bounding box center [1173, 177] width 488 height 37
drag, startPoint x: 1123, startPoint y: 341, endPoint x: 952, endPoint y: 345, distance: 171.0
click at [952, 345] on li "Post the bank statements to VT" at bounding box center [1173, 346] width 460 height 25
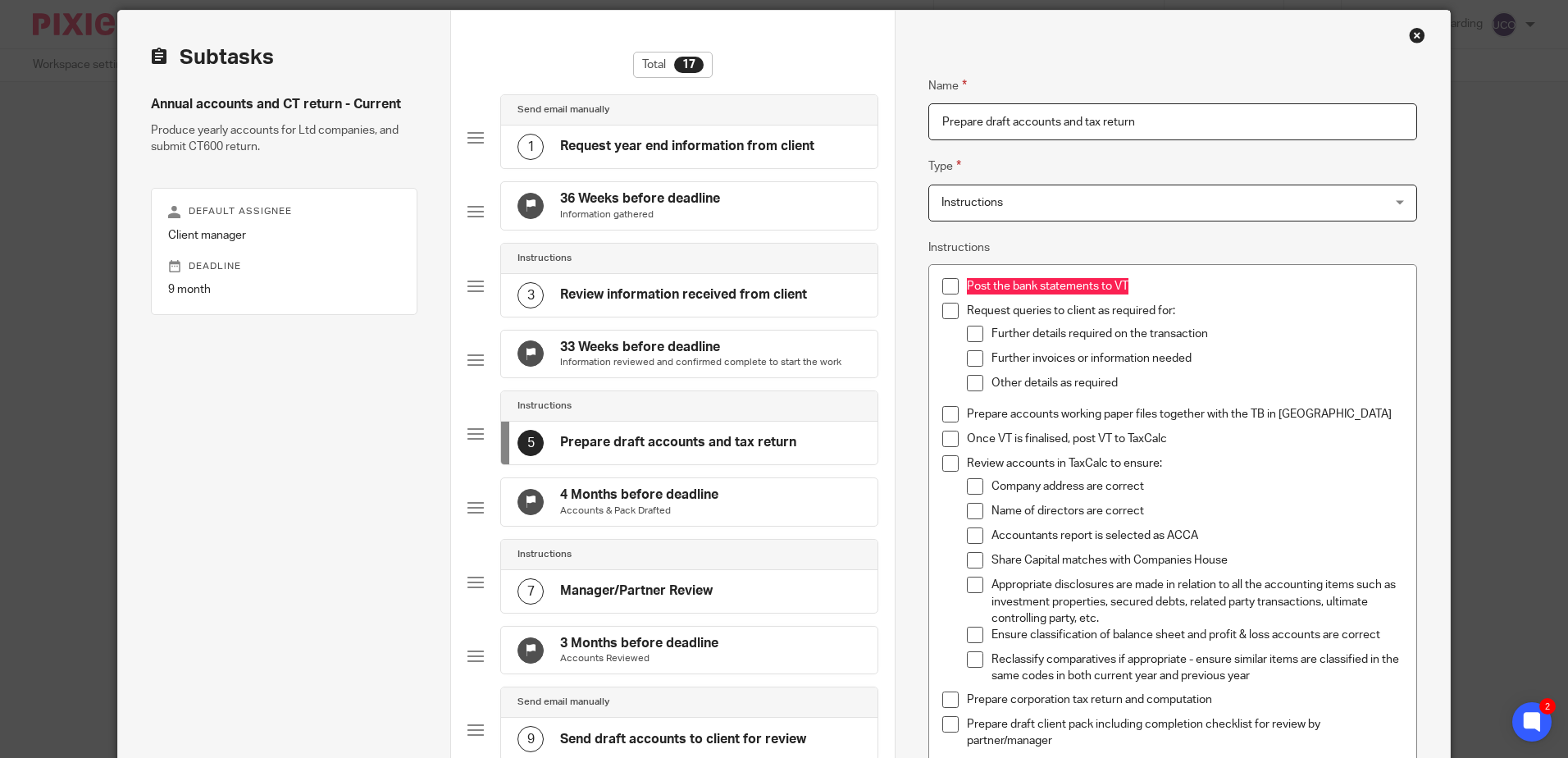
scroll to position [82, 0]
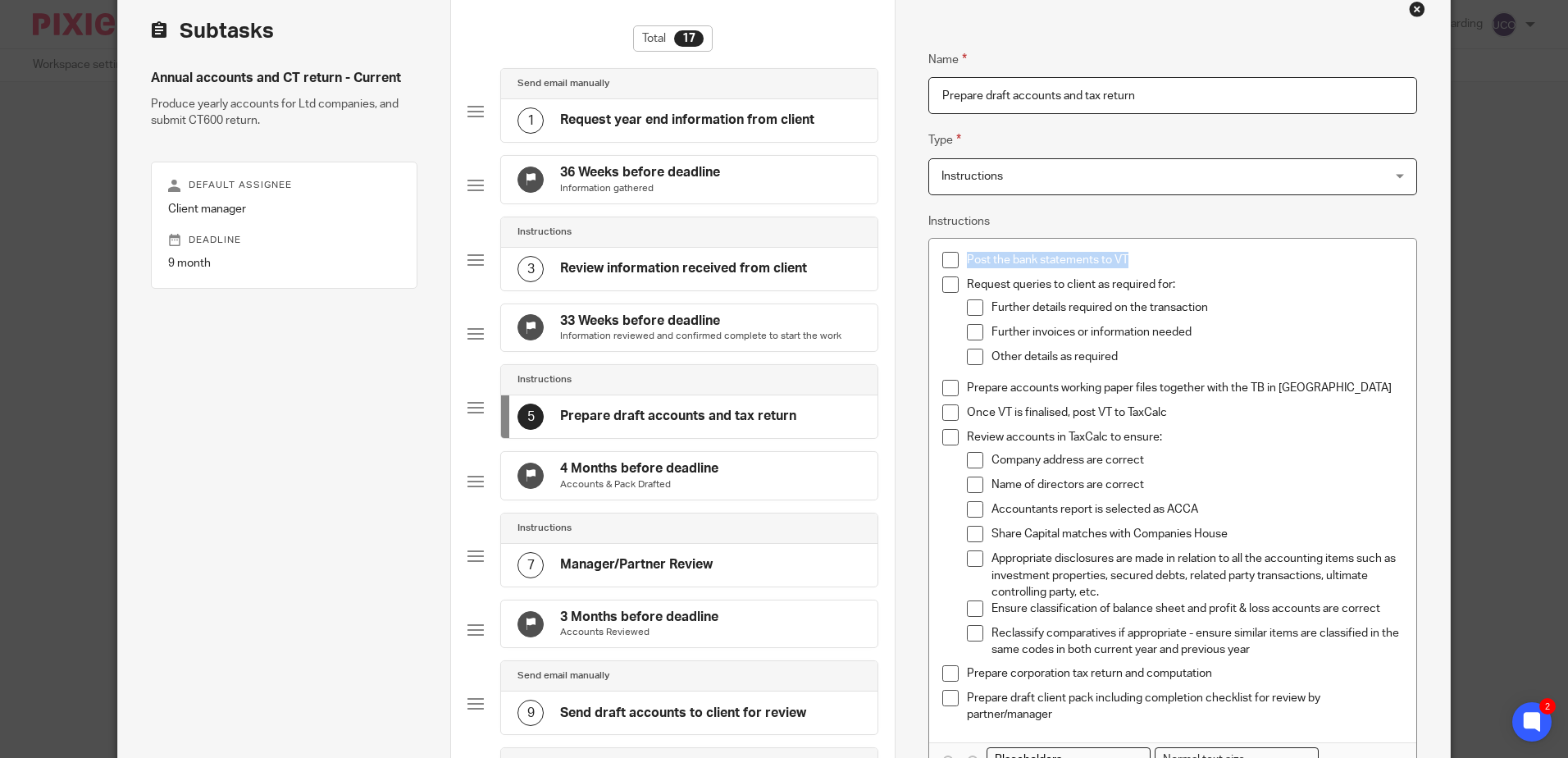
click at [1126, 267] on p "Post the bank statements to VT" at bounding box center [1184, 260] width 436 height 16
drag, startPoint x: 1131, startPoint y: 264, endPoint x: 959, endPoint y: 253, distance: 172.4
click at [959, 253] on li "Post the bank statements to VT" at bounding box center [1173, 265] width 460 height 25
drag, startPoint x: 1173, startPoint y: 285, endPoint x: 959, endPoint y: 282, distance: 214.0
click at [959, 282] on li "Request queries to client as required for: Further details required on the tran…" at bounding box center [1173, 328] width 460 height 104
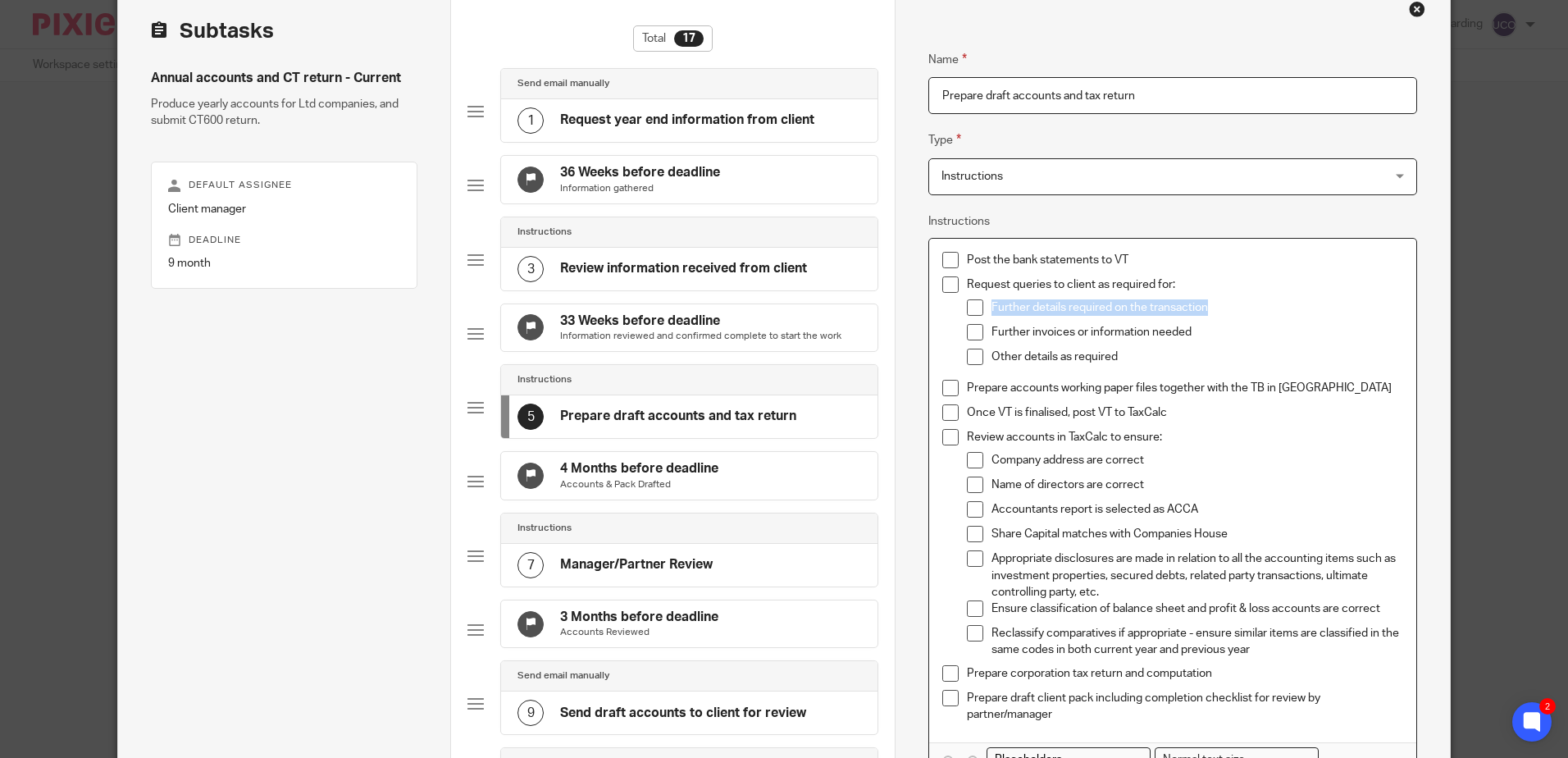
drag, startPoint x: 1210, startPoint y: 311, endPoint x: 985, endPoint y: 303, distance: 225.1
click at [985, 303] on li "Further details required on the transaction" at bounding box center [1184, 312] width 436 height 25
drag, startPoint x: 1192, startPoint y: 336, endPoint x: 983, endPoint y: 331, distance: 209.1
click at [984, 331] on li "Further invoices or information needed" at bounding box center [1184, 336] width 436 height 25
drag, startPoint x: 1118, startPoint y: 355, endPoint x: 989, endPoint y: 360, distance: 129.1
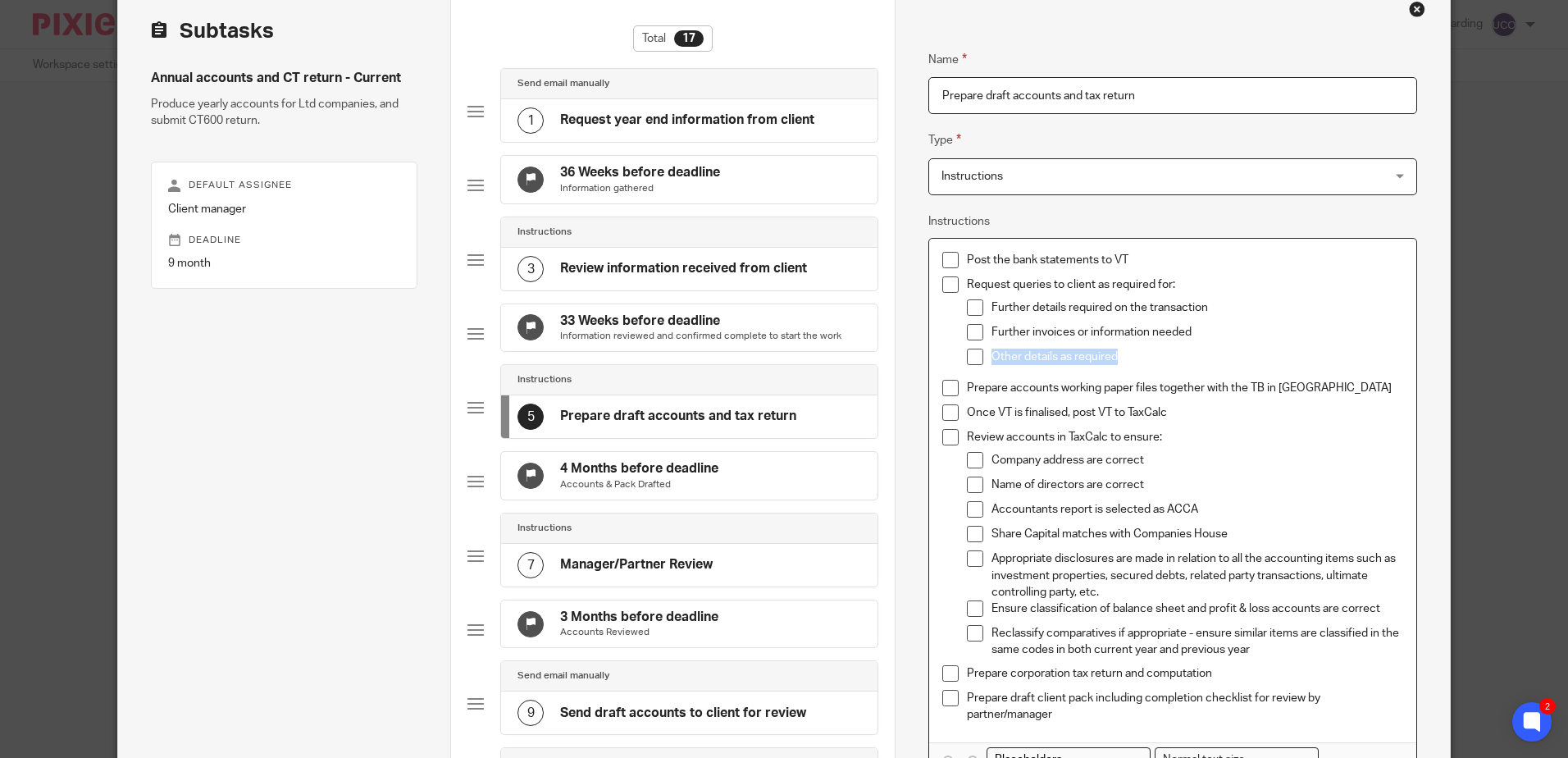
click at [992, 360] on p "Other details as required" at bounding box center [1197, 357] width 411 height 16
drag, startPoint x: 1302, startPoint y: 383, endPoint x: 961, endPoint y: 389, distance: 341.1
click at [967, 389] on p "Prepare accounts working paper files together with the TB in [GEOGRAPHIC_DATA]" at bounding box center [1184, 388] width 436 height 16
drag, startPoint x: 1181, startPoint y: 419, endPoint x: 957, endPoint y: 413, distance: 224.1
click at [957, 413] on li "Once VT is finalised, post VT to TaxCalc" at bounding box center [1173, 417] width 460 height 25
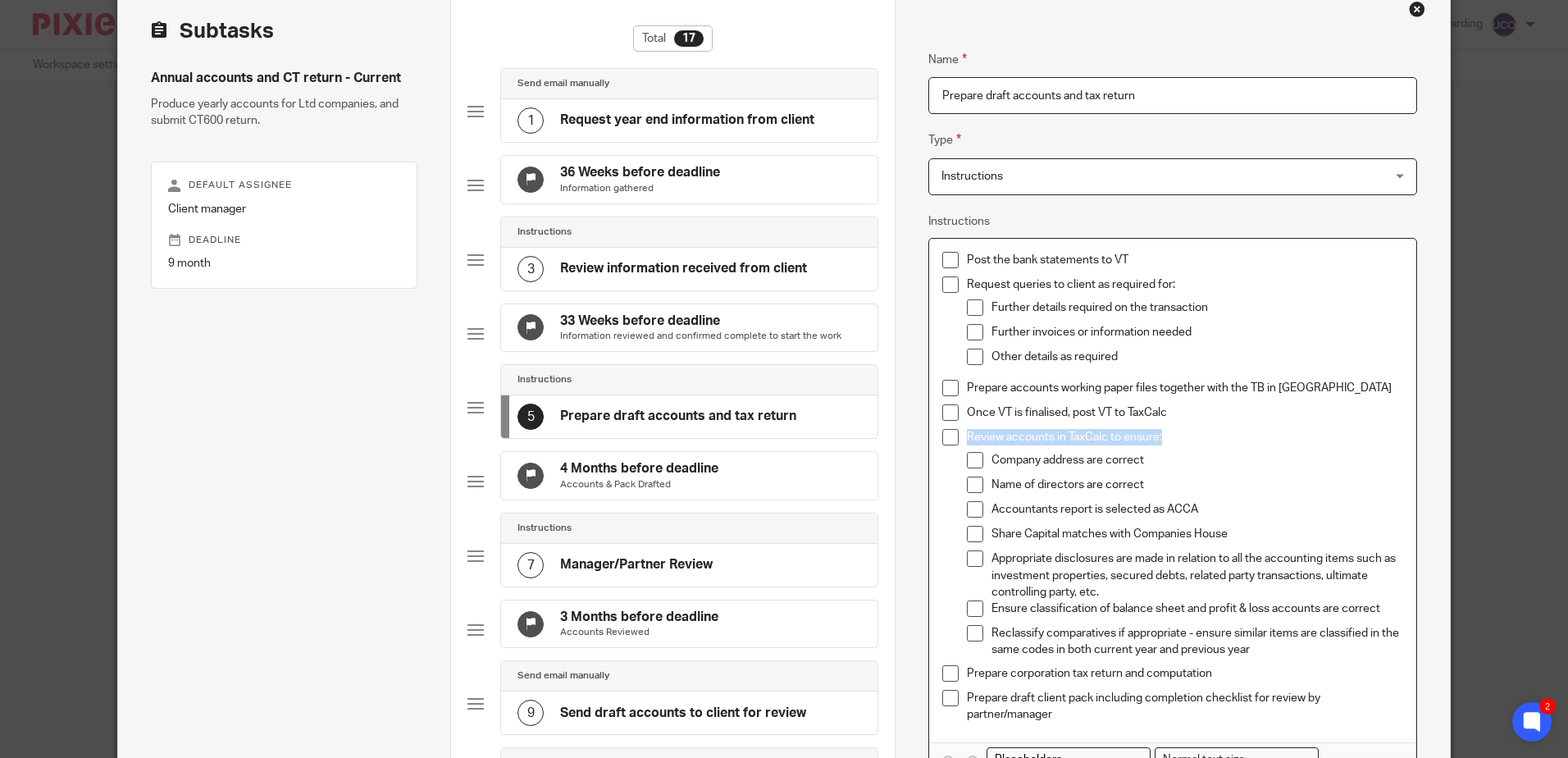
drag, startPoint x: 1164, startPoint y: 437, endPoint x: 962, endPoint y: 432, distance: 202.1
click at [967, 432] on p "Review accounts in TaxCalc to ensure:" at bounding box center [1184, 438] width 436 height 16
drag, startPoint x: 1153, startPoint y: 462, endPoint x: 987, endPoint y: 457, distance: 166.1
click at [992, 457] on p "Company address are correct" at bounding box center [1197, 460] width 411 height 16
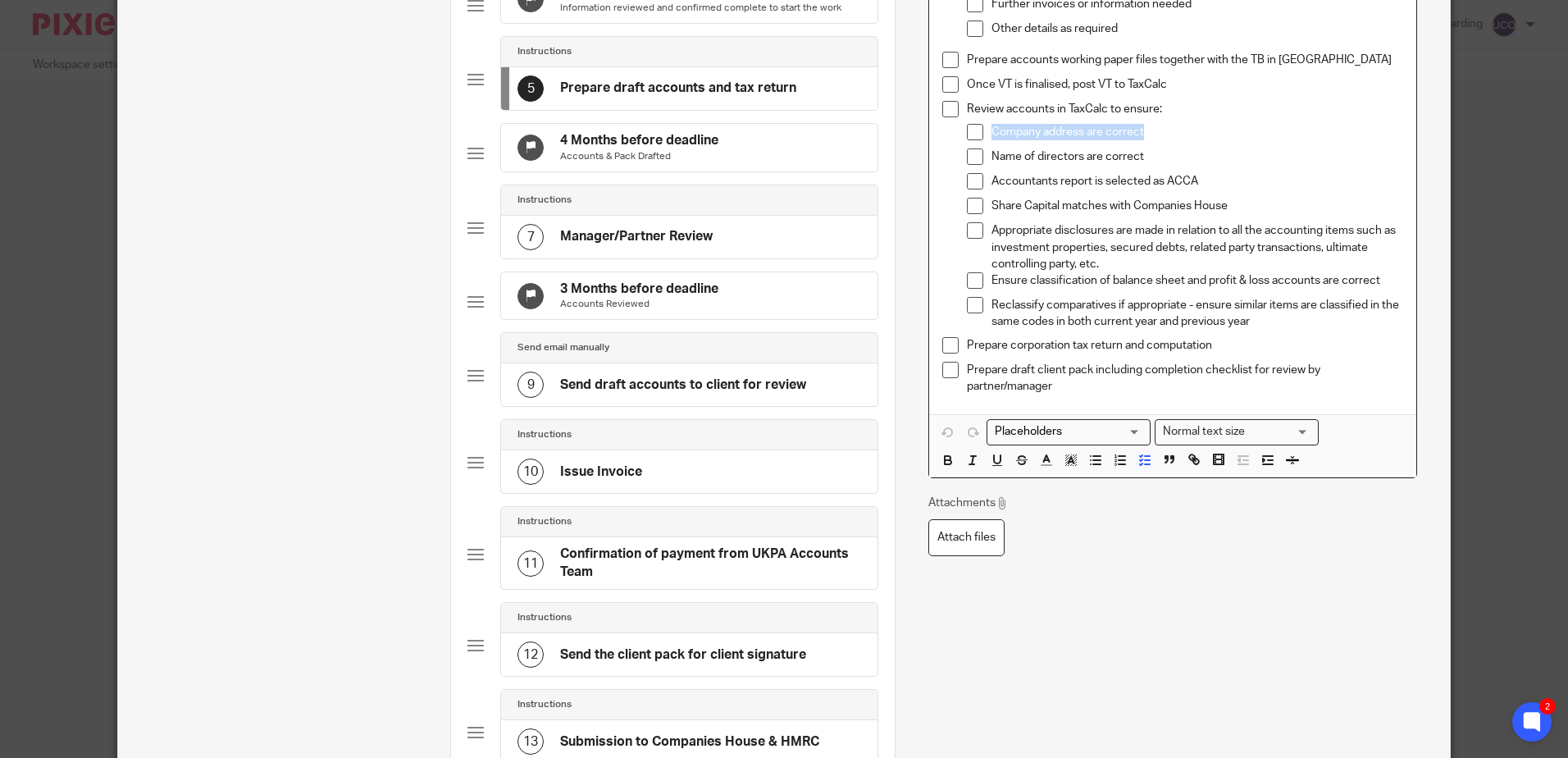
scroll to position [328, 0]
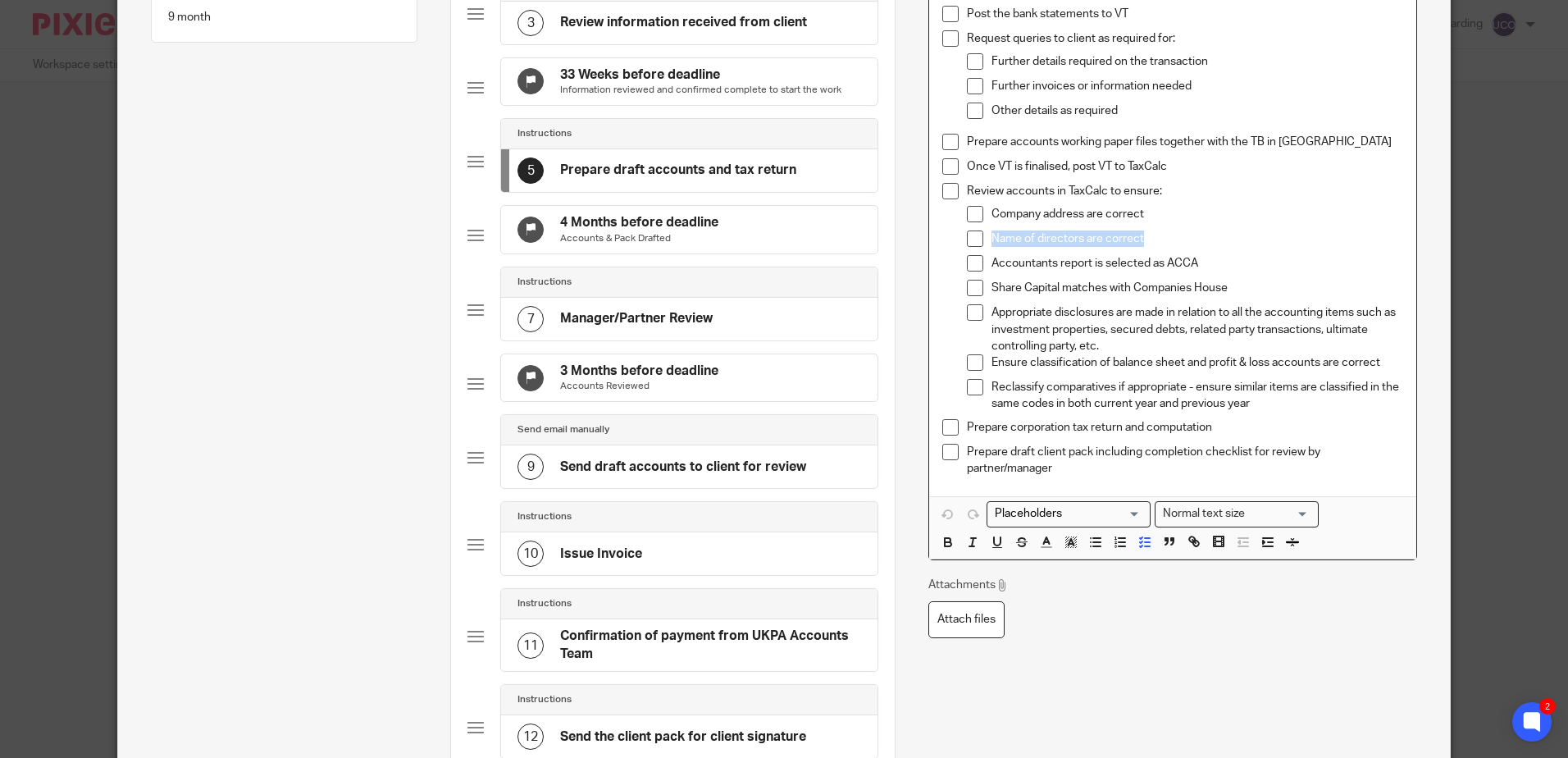
drag, startPoint x: 1147, startPoint y: 241, endPoint x: 985, endPoint y: 233, distance: 162.2
click at [985, 233] on li "Name of directors are correct" at bounding box center [1184, 243] width 436 height 25
drag, startPoint x: 1211, startPoint y: 265, endPoint x: 986, endPoint y: 267, distance: 225.0
click at [992, 267] on p "Accountants report is selected as ACCA" at bounding box center [1197, 263] width 411 height 16
drag, startPoint x: 1230, startPoint y: 287, endPoint x: 984, endPoint y: 286, distance: 246.0
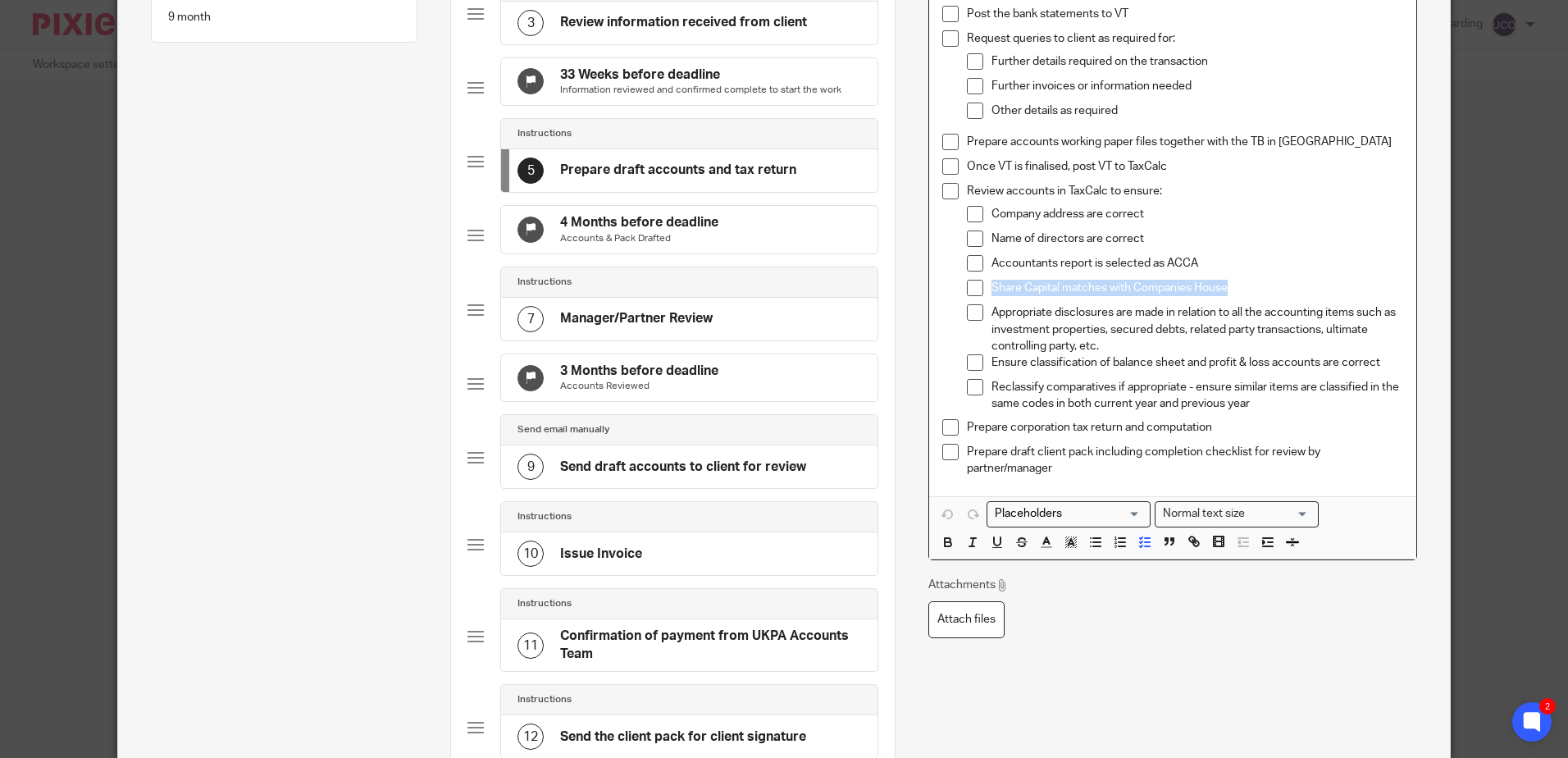
click at [984, 286] on li "Share Capital matches with Companies House" at bounding box center [1184, 293] width 436 height 25
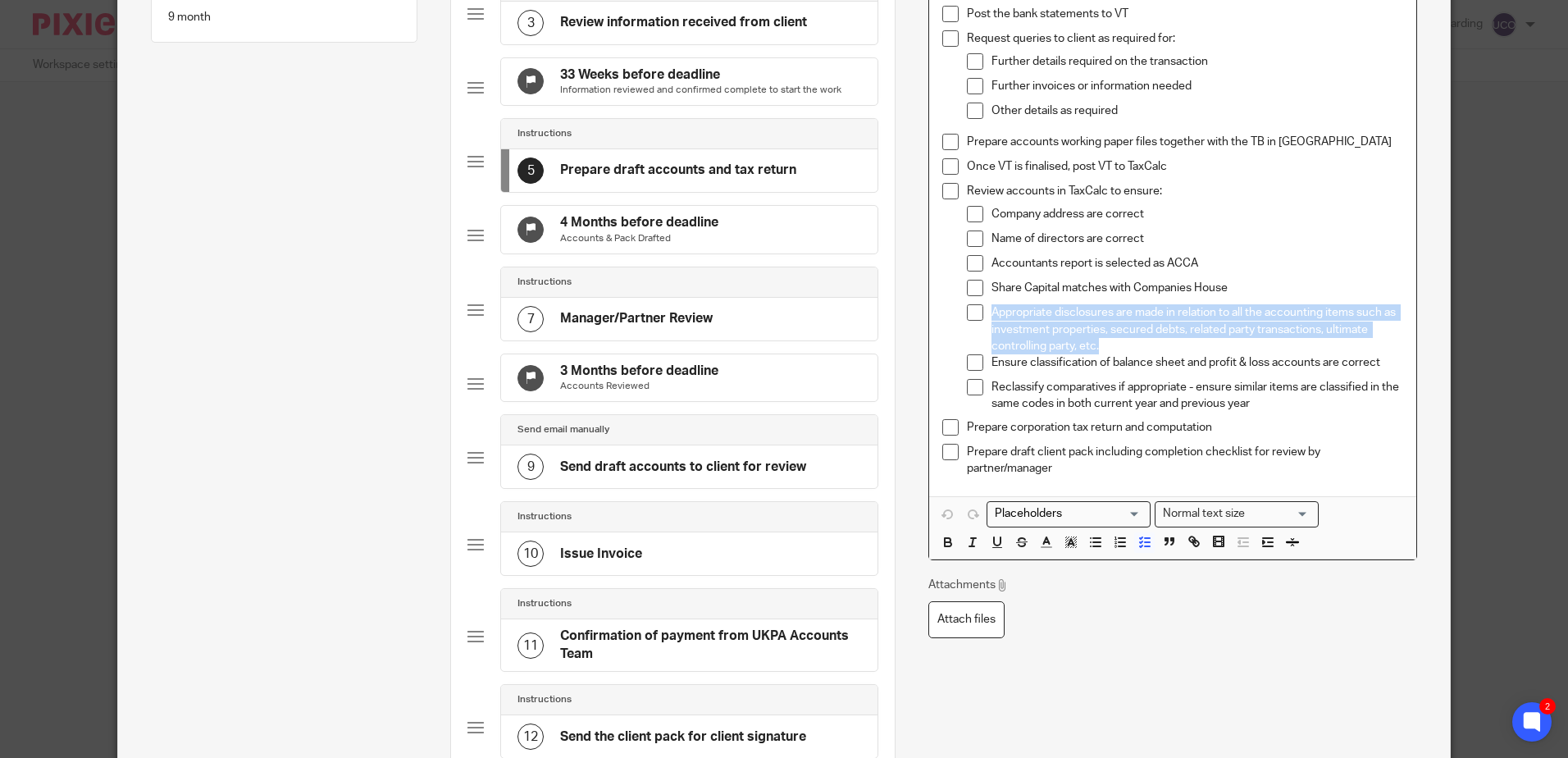
drag, startPoint x: 1085, startPoint y: 338, endPoint x: 972, endPoint y: 316, distance: 115.1
click at [972, 316] on li "Appropriate disclosures are made in relation to all the accounting items such a…" at bounding box center [1184, 329] width 436 height 50
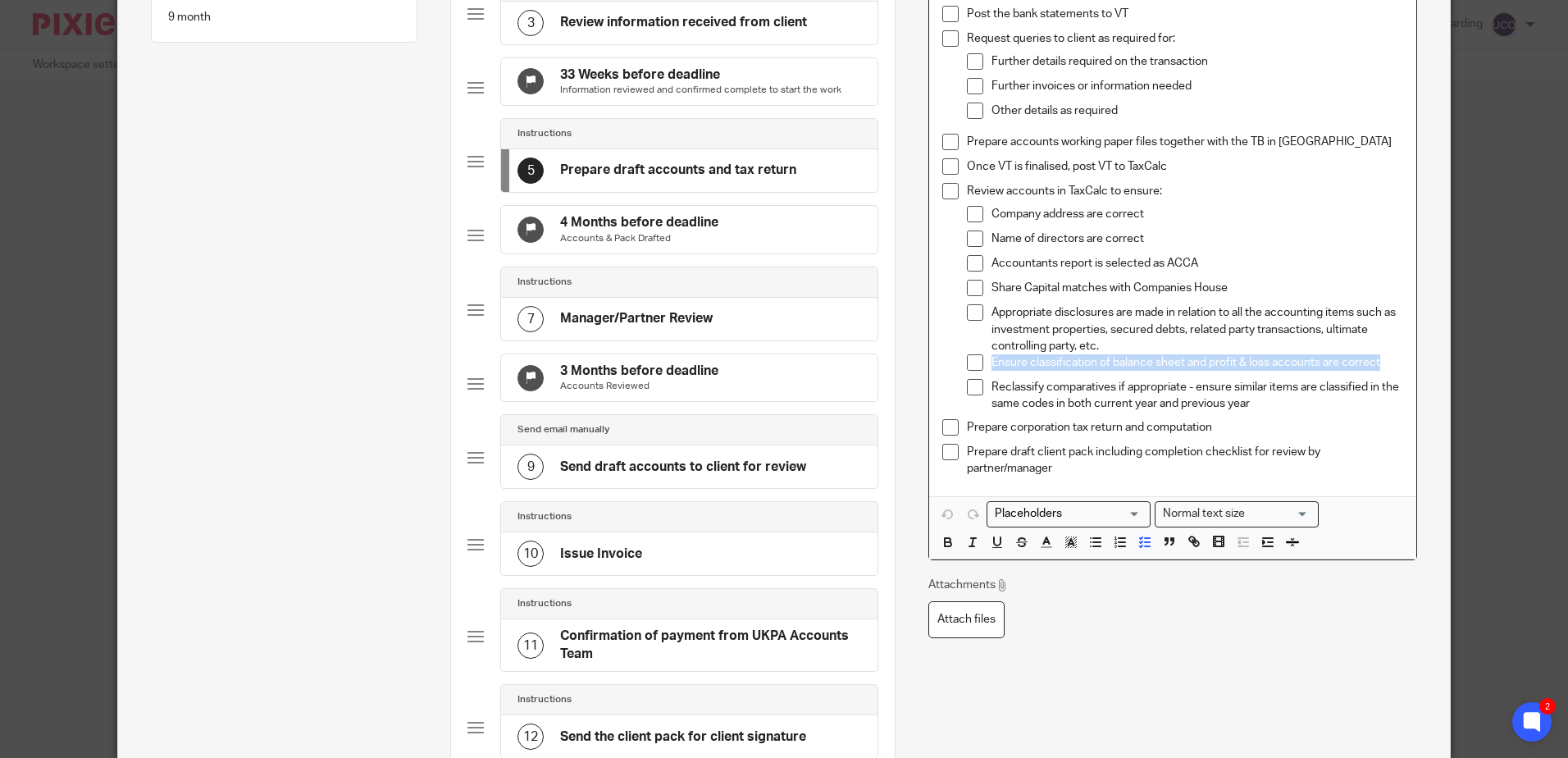
drag, startPoint x: 1390, startPoint y: 366, endPoint x: 981, endPoint y: 360, distance: 409.0
click at [981, 360] on li "Ensure classification of balance sheet and profit & loss accounts are correct" at bounding box center [1184, 367] width 436 height 25
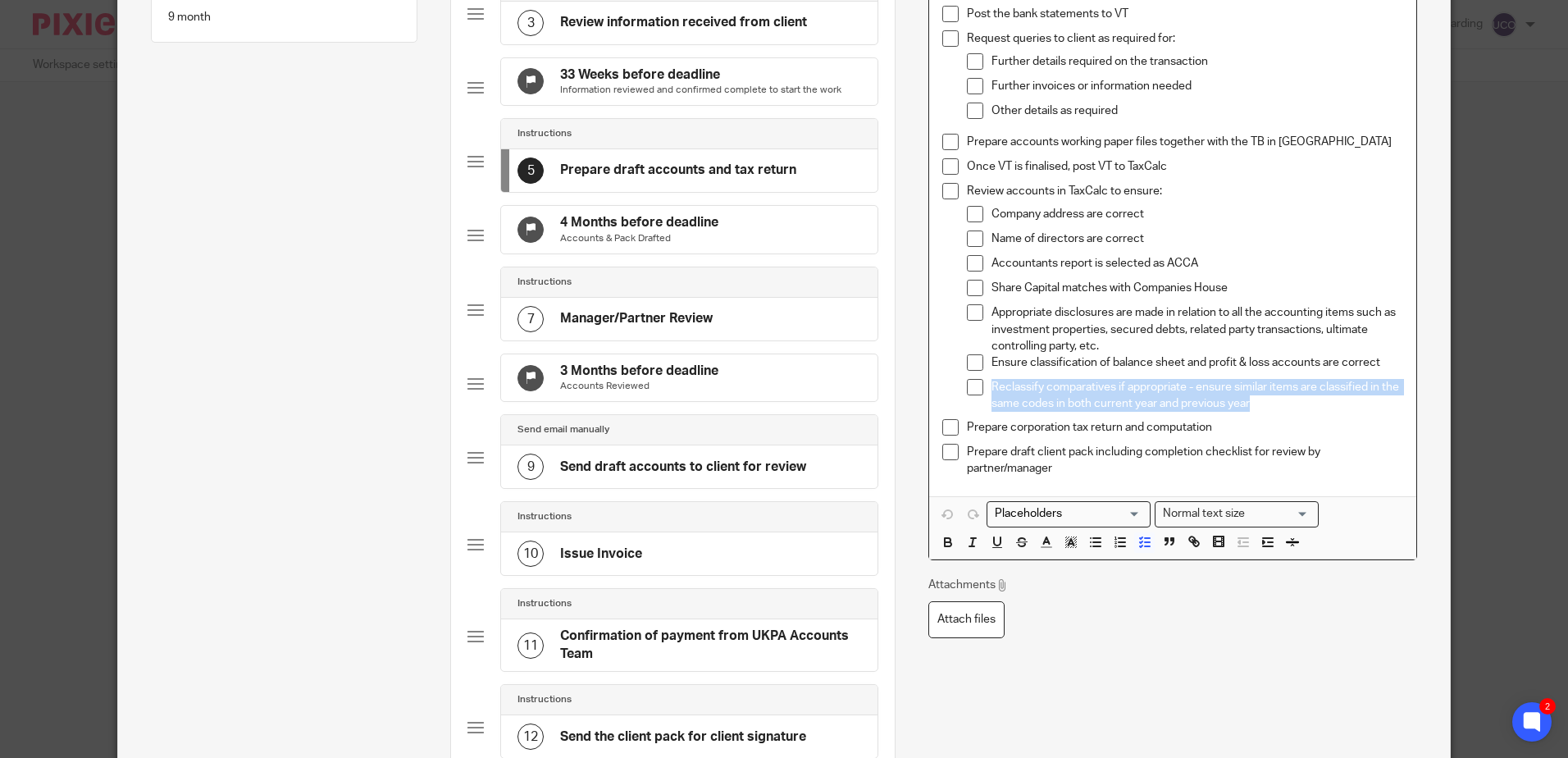
drag, startPoint x: 1280, startPoint y: 405, endPoint x: 954, endPoint y: 388, distance: 326.4
click at [954, 388] on li "Review accounts in TaxCalc to ensure: Company address are correct Name of direc…" at bounding box center [1173, 302] width 460 height 236
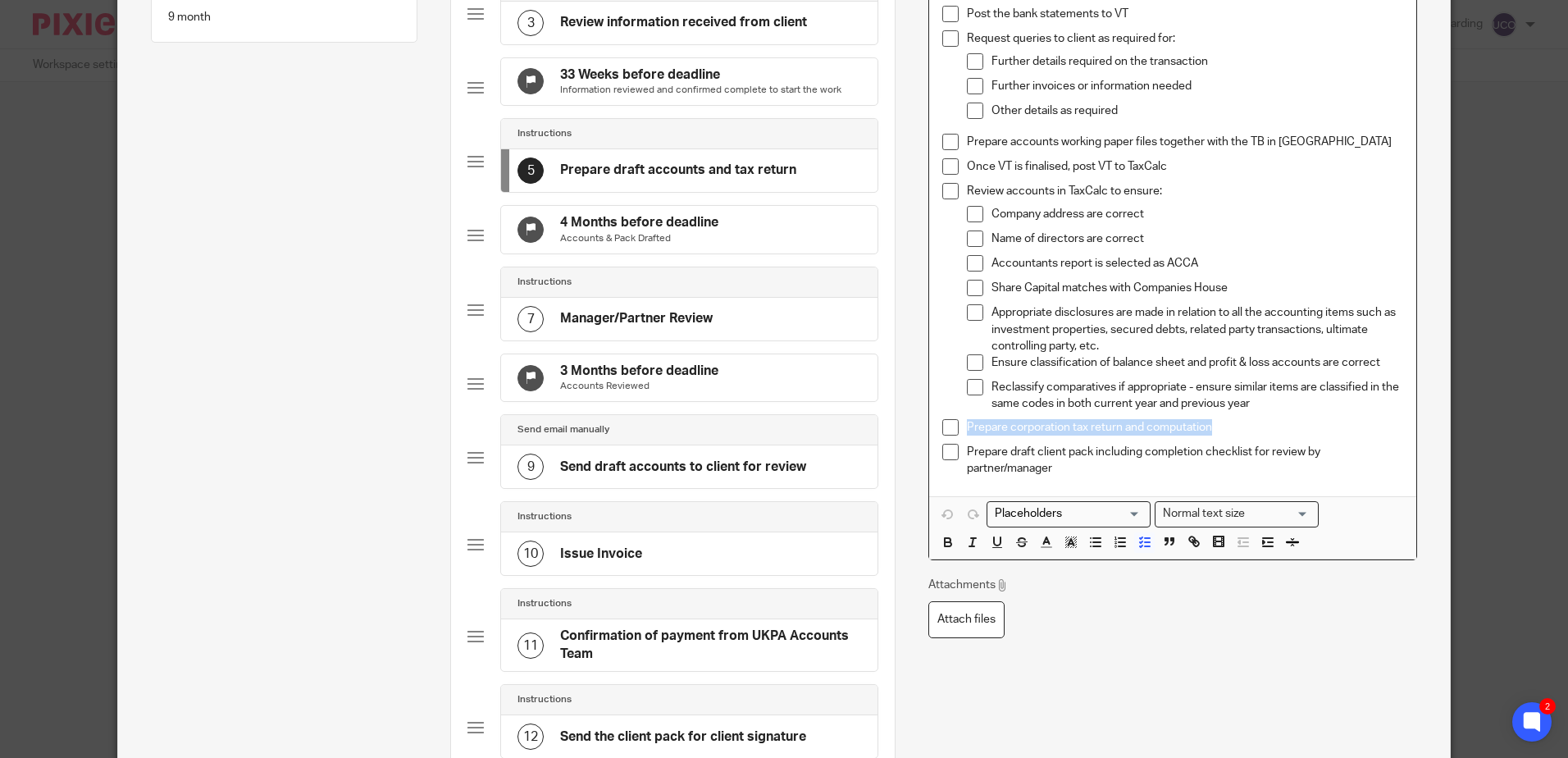
drag, startPoint x: 1231, startPoint y: 426, endPoint x: 962, endPoint y: 426, distance: 269.0
click at [967, 426] on p "Prepare corporation tax return and computation" at bounding box center [1184, 428] width 436 height 16
drag, startPoint x: 1093, startPoint y: 476, endPoint x: 945, endPoint y: 451, distance: 150.1
click at [945, 451] on li "Prepare draft client pack including completion checklist for review by partner/…" at bounding box center [1173, 461] width 460 height 34
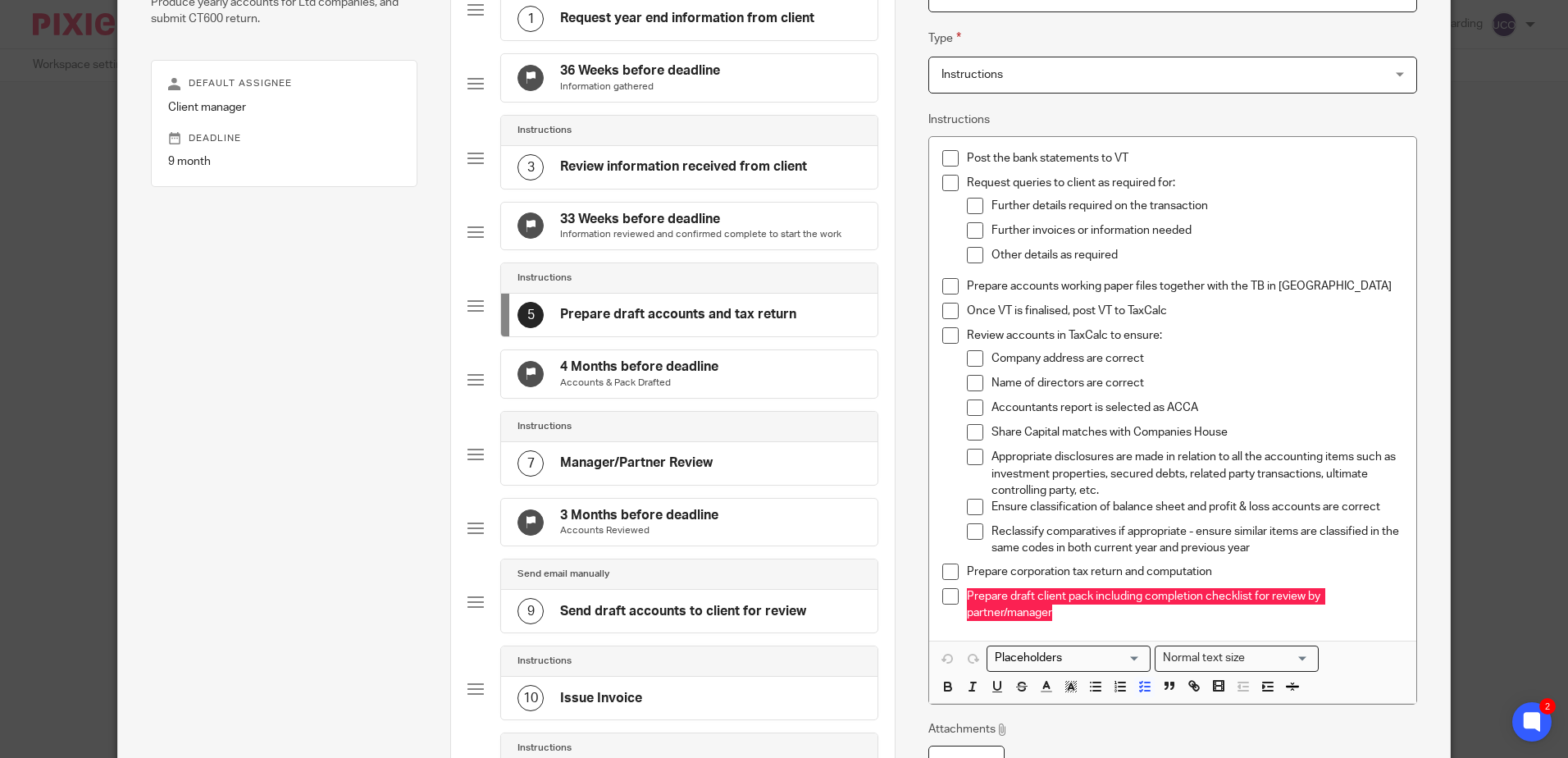
scroll to position [0, 0]
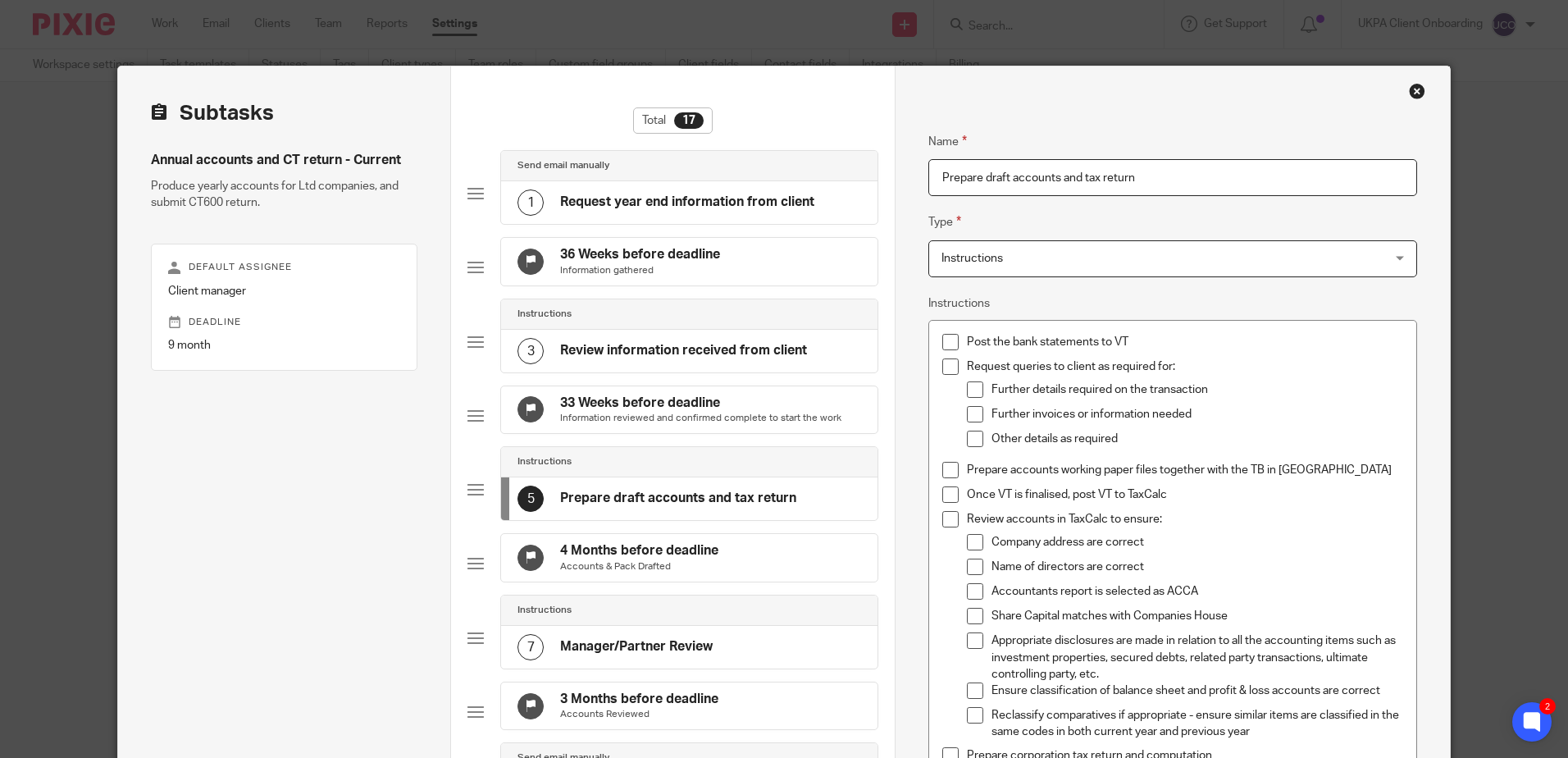
drag, startPoint x: 1411, startPoint y: 92, endPoint x: 1403, endPoint y: 94, distance: 8.2
click at [1411, 93] on div "Close this dialog window" at bounding box center [1418, 91] width 16 height 16
